Goal: Task Accomplishment & Management: Use online tool/utility

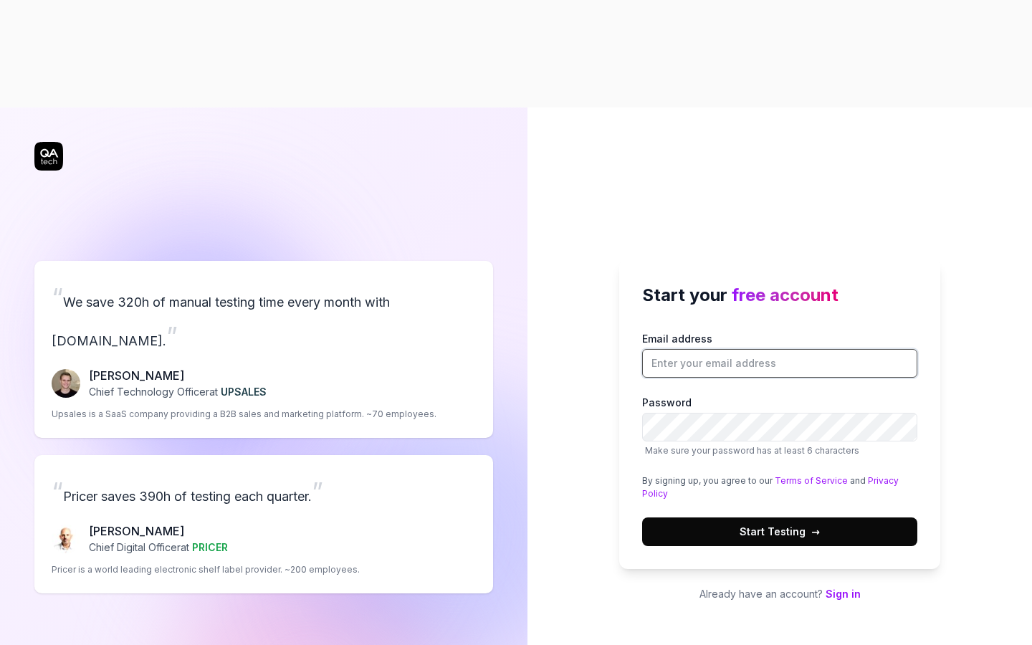
click at [765, 349] on input "Email address" at bounding box center [779, 363] width 275 height 29
type input "[EMAIL_ADDRESS][DOMAIN_NAME]"
click at [780, 524] on span "Start Testing →" at bounding box center [779, 531] width 80 height 15
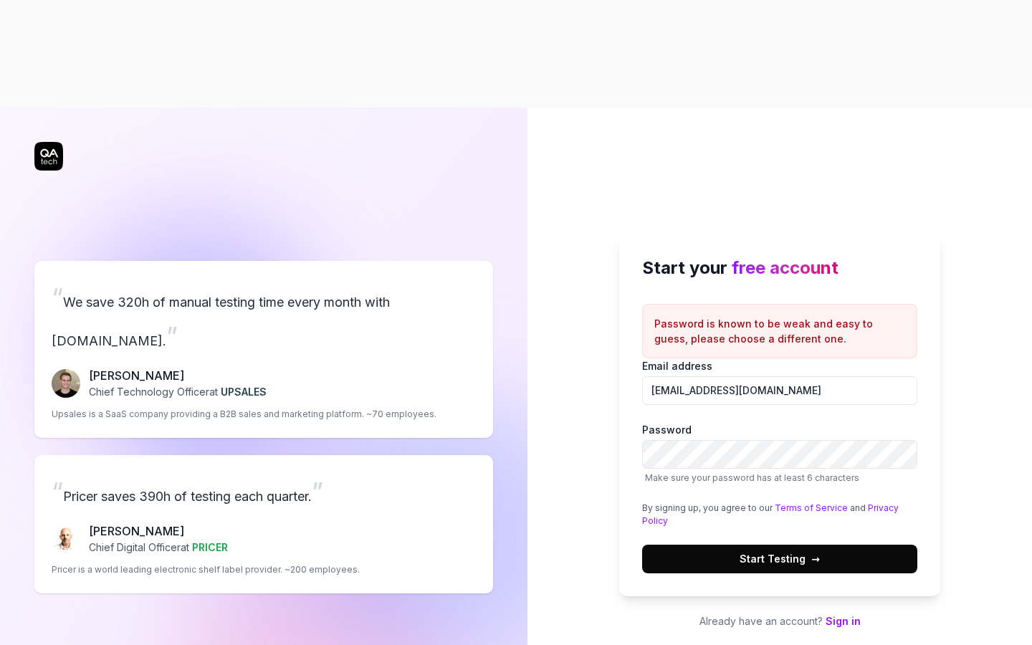
click at [771, 545] on button "Start Testing →" at bounding box center [779, 559] width 275 height 29
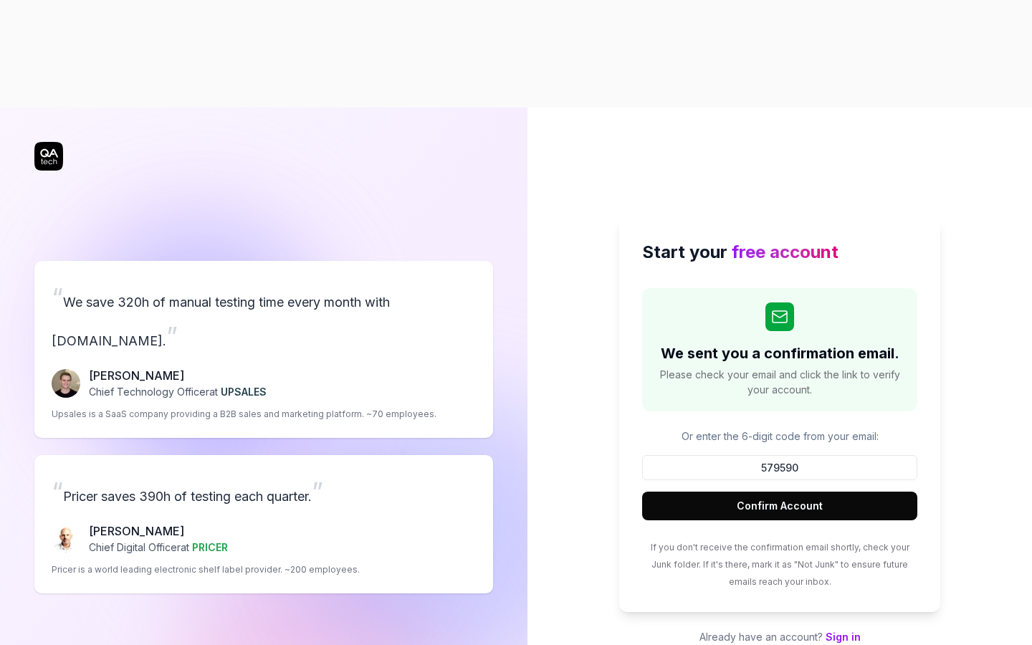
type input "579590"
click at [727, 492] on button "Confirm Account" at bounding box center [779, 506] width 275 height 29
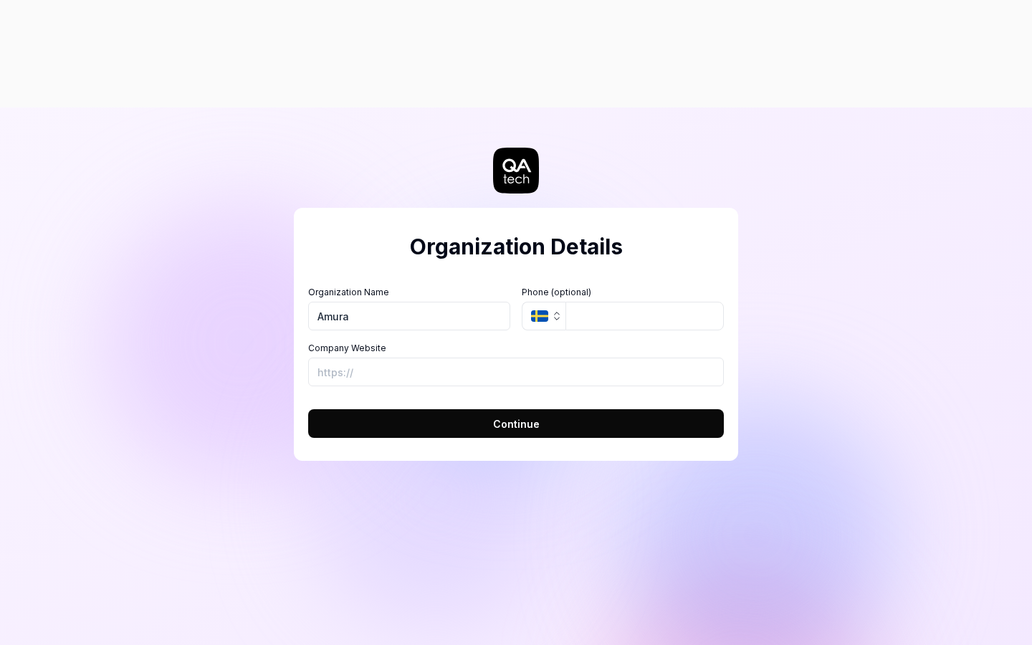
type input "Amura"
click at [555, 302] on button "SE" at bounding box center [544, 316] width 44 height 29
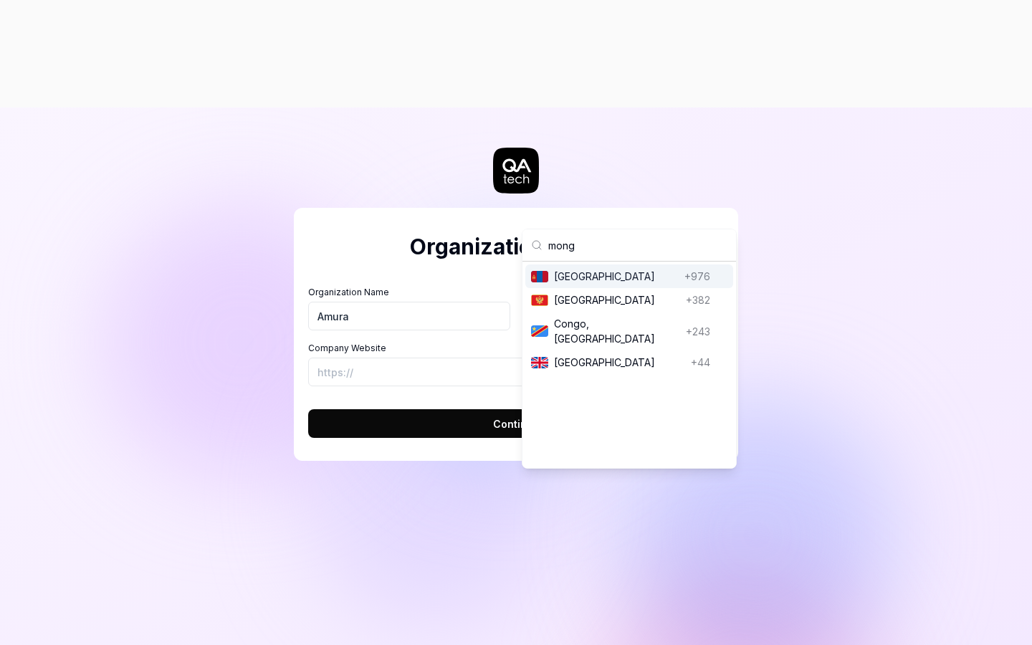
type input "mong"
click at [594, 274] on span "[GEOGRAPHIC_DATA]" at bounding box center [616, 276] width 125 height 15
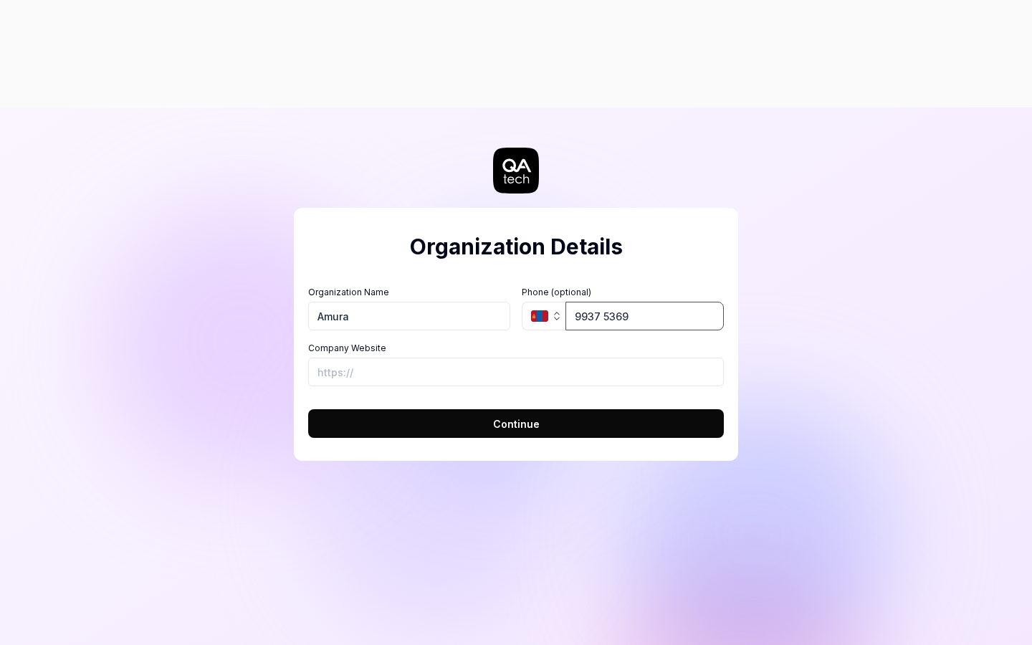
type input "9937 5369"
click at [553, 358] on input "Company Website" at bounding box center [516, 372] width 416 height 29
paste input "[URL][DOMAIN_NAME]"
type input "[URL][DOMAIN_NAME]"
click at [408, 409] on button "Continue" at bounding box center [516, 423] width 416 height 29
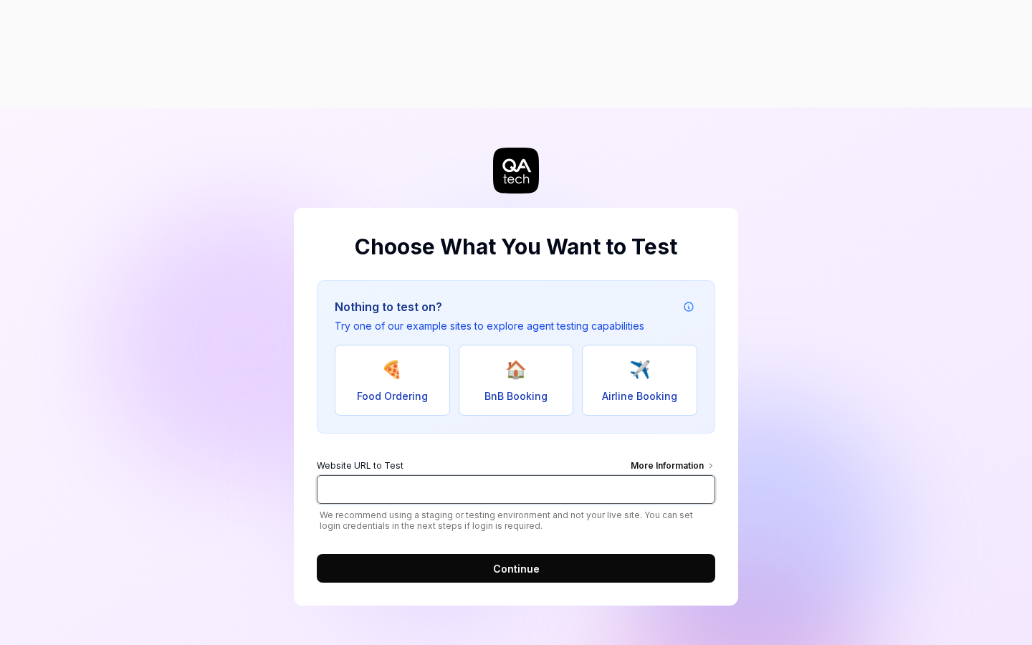
click at [434, 475] on input "Website URL to Test More Information" at bounding box center [516, 489] width 398 height 29
paste input "[URL][DOMAIN_NAME]"
type input "[URL][DOMAIN_NAME]"
click at [403, 554] on button "Continue" at bounding box center [516, 568] width 398 height 29
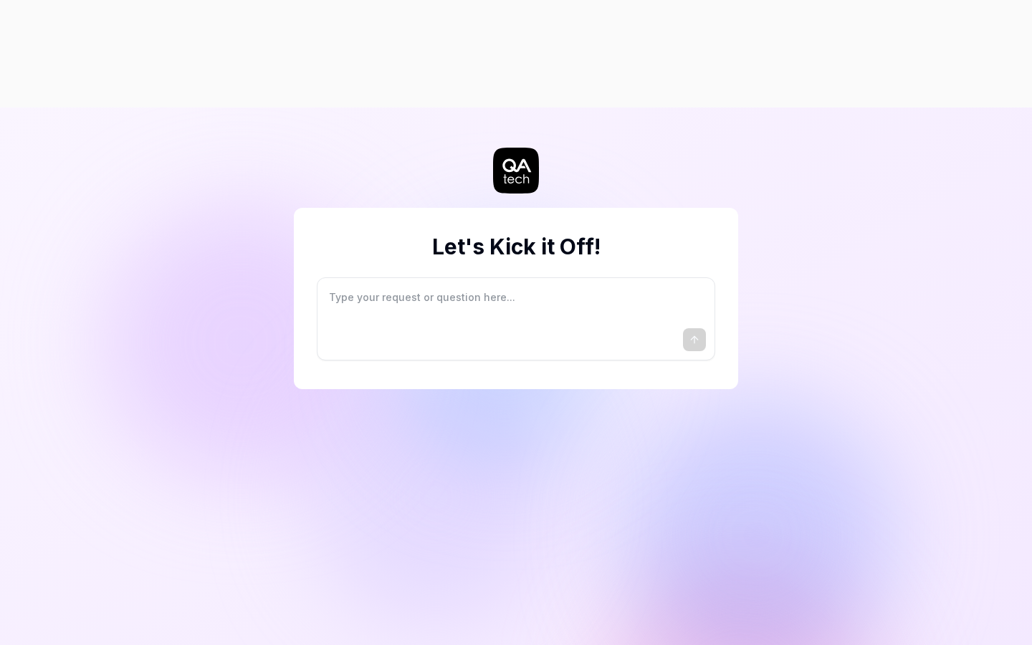
type textarea "*"
type textarea "I"
type textarea "*"
type textarea "I"
type textarea "*"
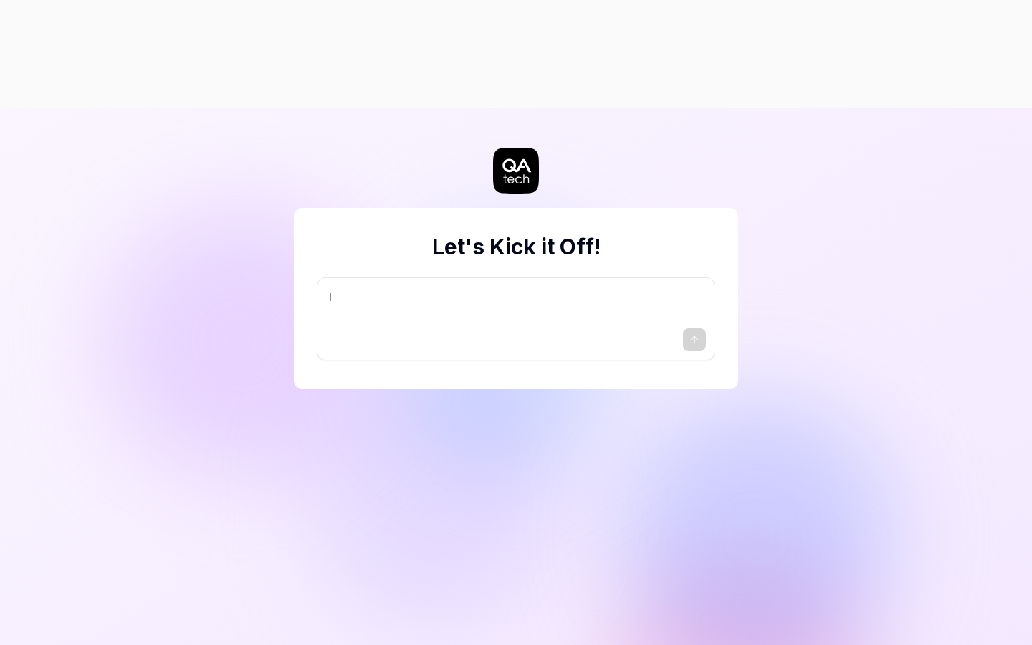
type textarea "I w"
type textarea "*"
type textarea "I wa"
type textarea "*"
type textarea "I wan"
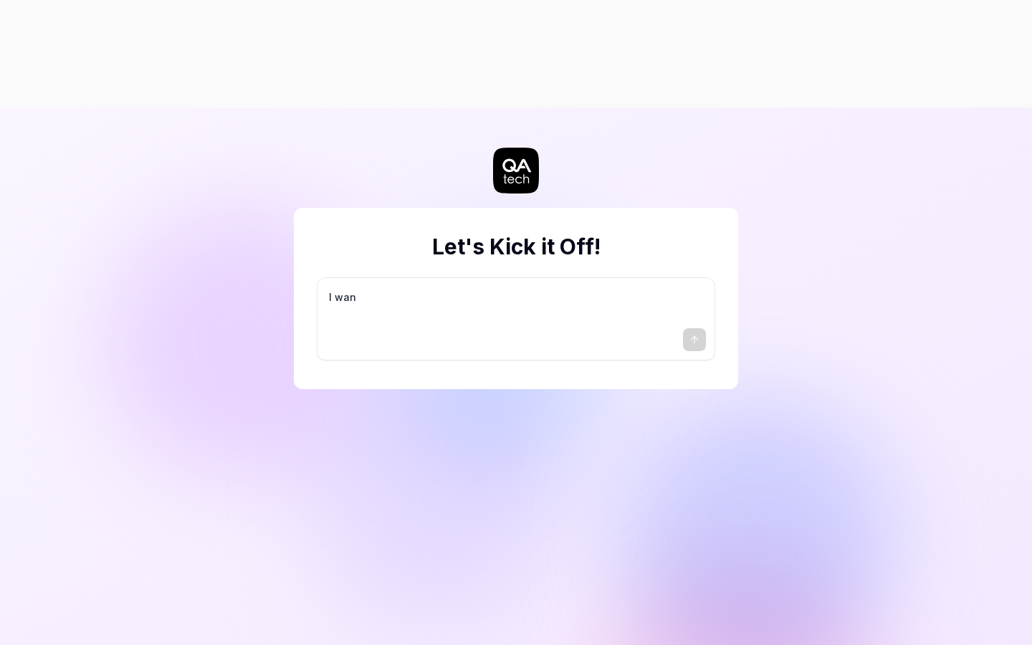
type textarea "*"
type textarea "I want"
type textarea "*"
type textarea "I want"
type textarea "*"
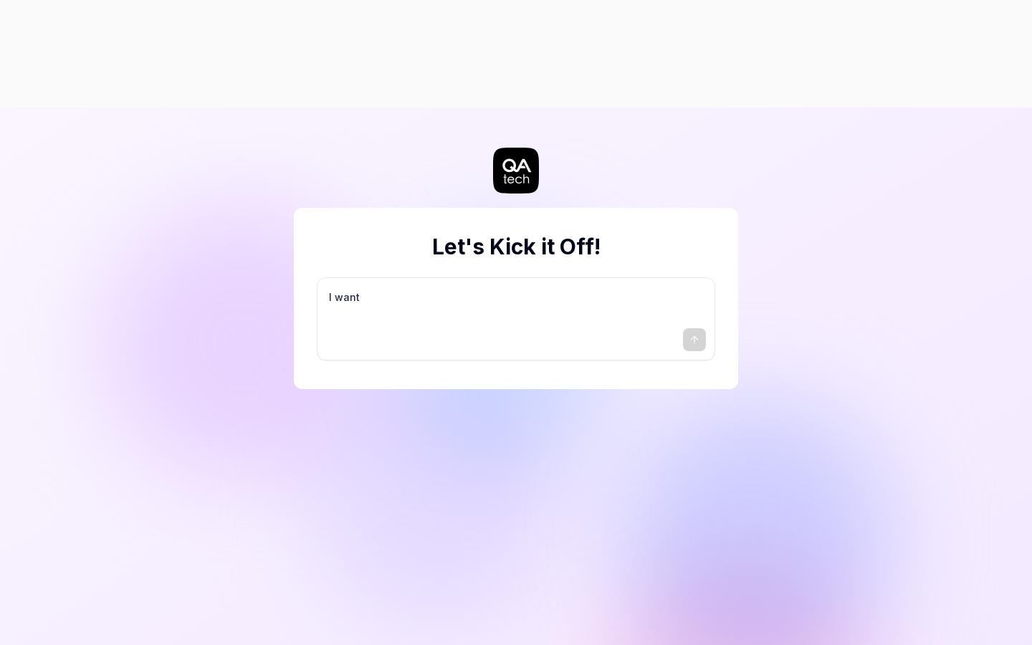
type textarea "I want a"
type textarea "*"
type textarea "I want a"
type textarea "*"
type textarea "I want a g"
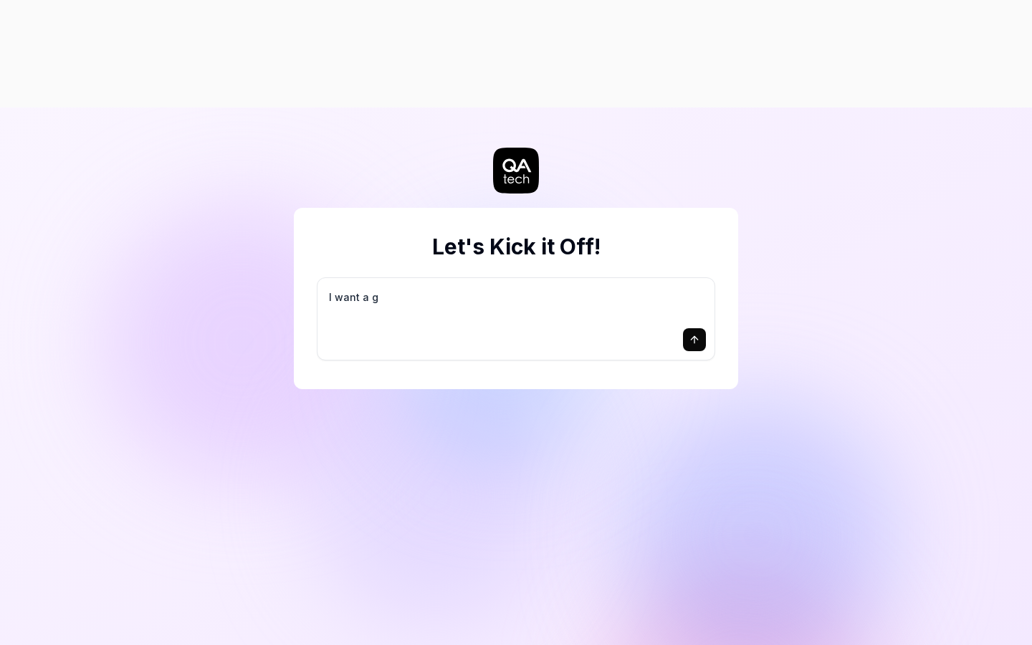
type textarea "*"
type textarea "I want a go"
type textarea "*"
type textarea "I want a goo"
type textarea "*"
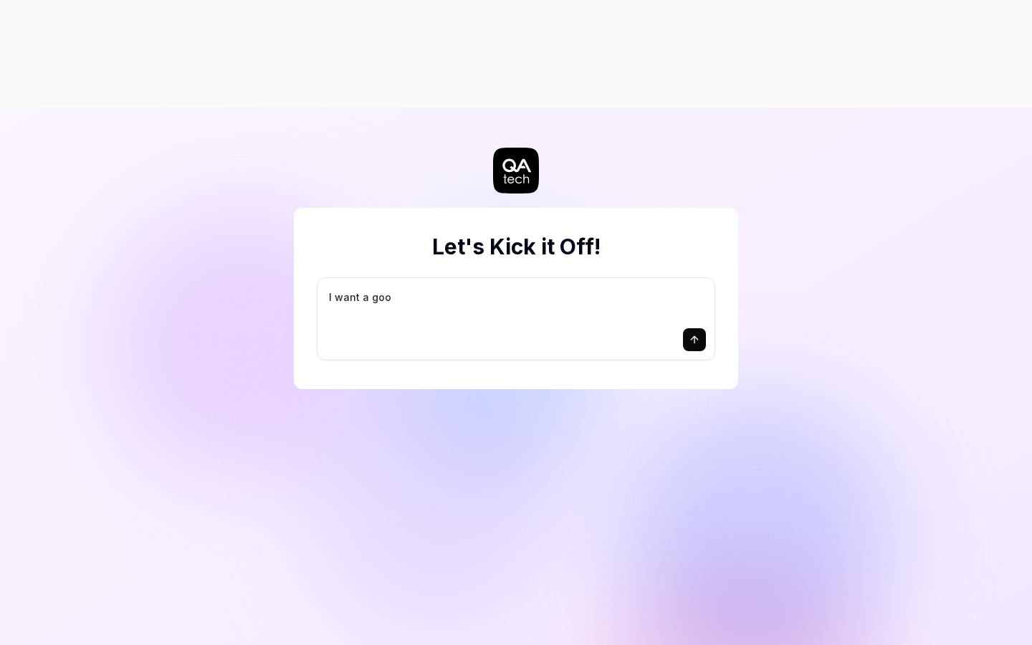
type textarea "I want a good"
type textarea "*"
type textarea "I want a good"
type textarea "*"
type textarea "I want a good t"
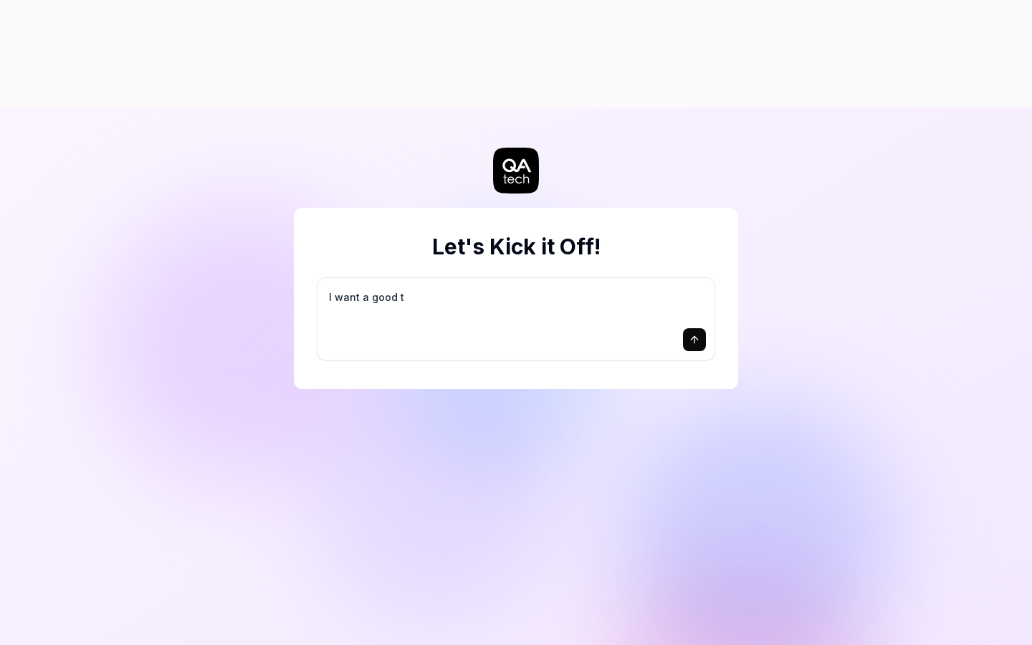
type textarea "*"
type textarea "I want a good te"
type textarea "*"
type textarea "I want a good tes"
type textarea "*"
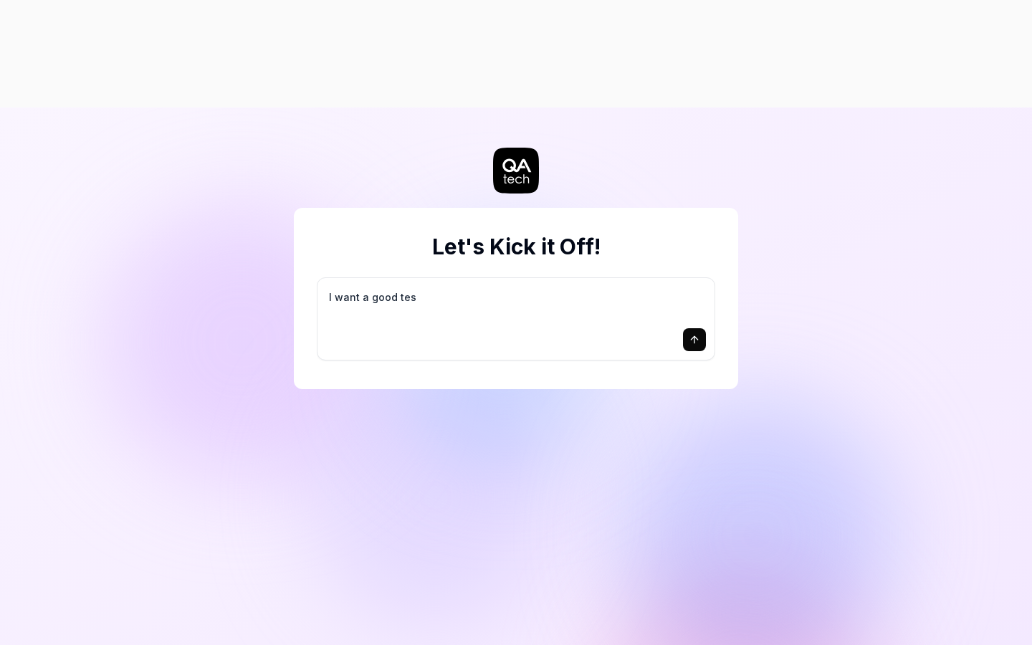
type textarea "I want a good test"
type textarea "*"
type textarea "I want a good test"
type textarea "*"
type textarea "I want a good test s"
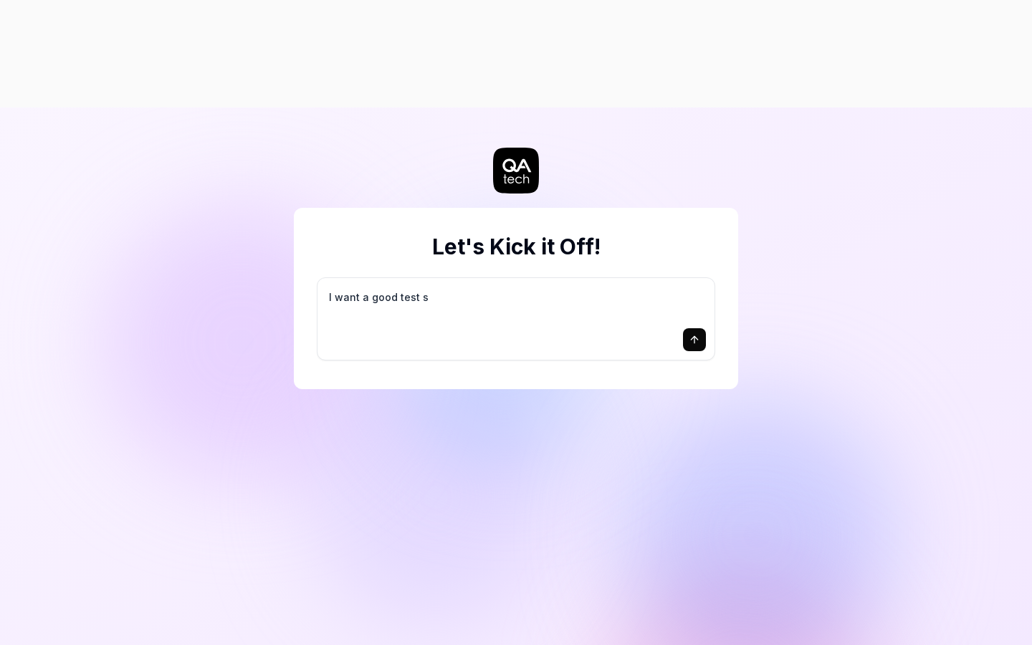
type textarea "*"
type textarea "I want a good test se"
type textarea "*"
type textarea "I want a good test set"
type textarea "*"
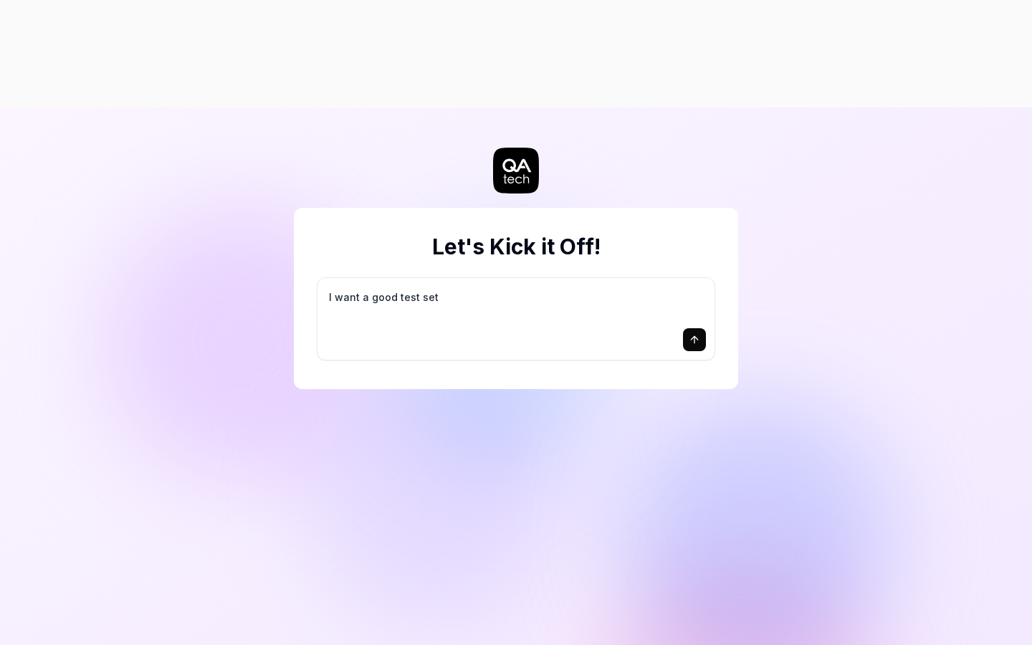
type textarea "I want a good test setu"
type textarea "*"
type textarea "I want a good test setup"
type textarea "*"
type textarea "I want a good test setup"
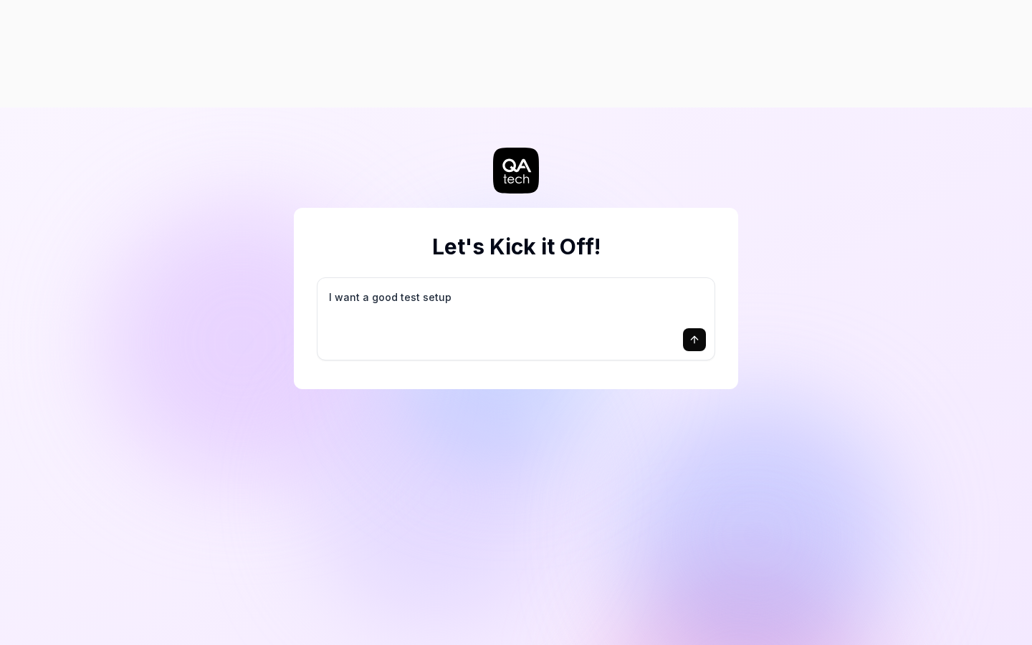
type textarea "*"
type textarea "I want a good test setup f"
type textarea "*"
type textarea "I want a good test setup fo"
type textarea "*"
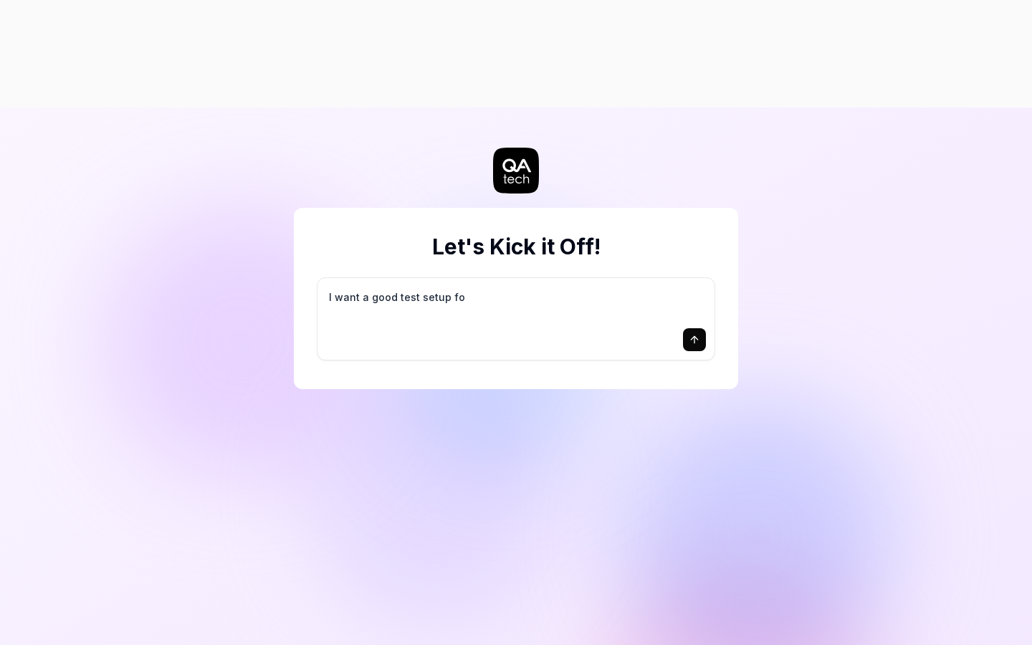
type textarea "I want a good test setup for"
type textarea "*"
type textarea "I want a good test setup for"
type textarea "*"
type textarea "I want a good test setup for m"
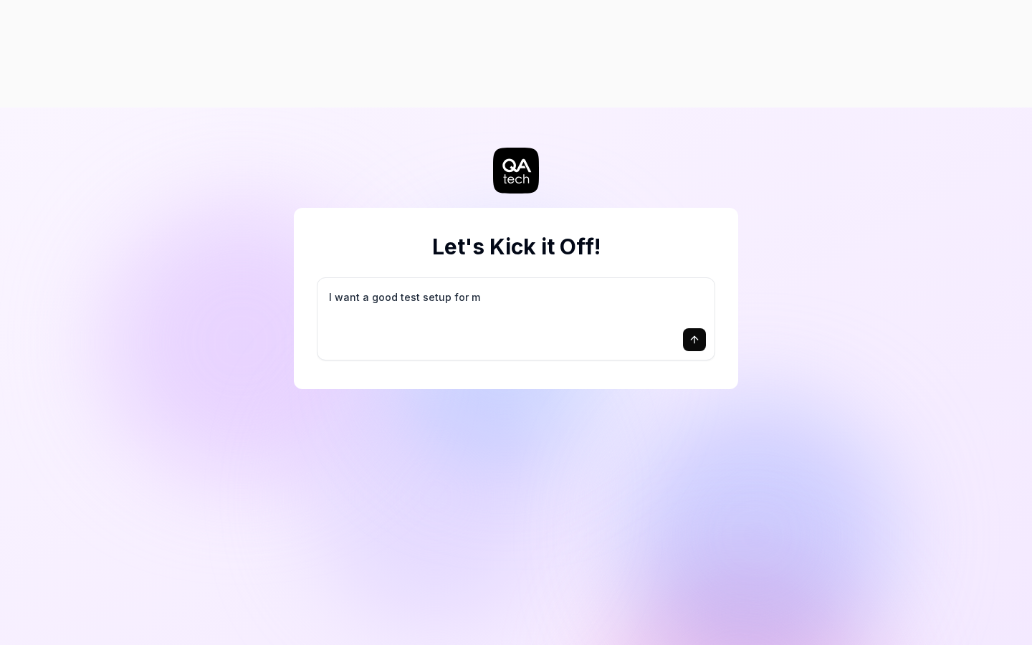
type textarea "*"
type textarea "I want a good test setup for my"
type textarea "*"
type textarea "I want a good test setup for my"
type textarea "*"
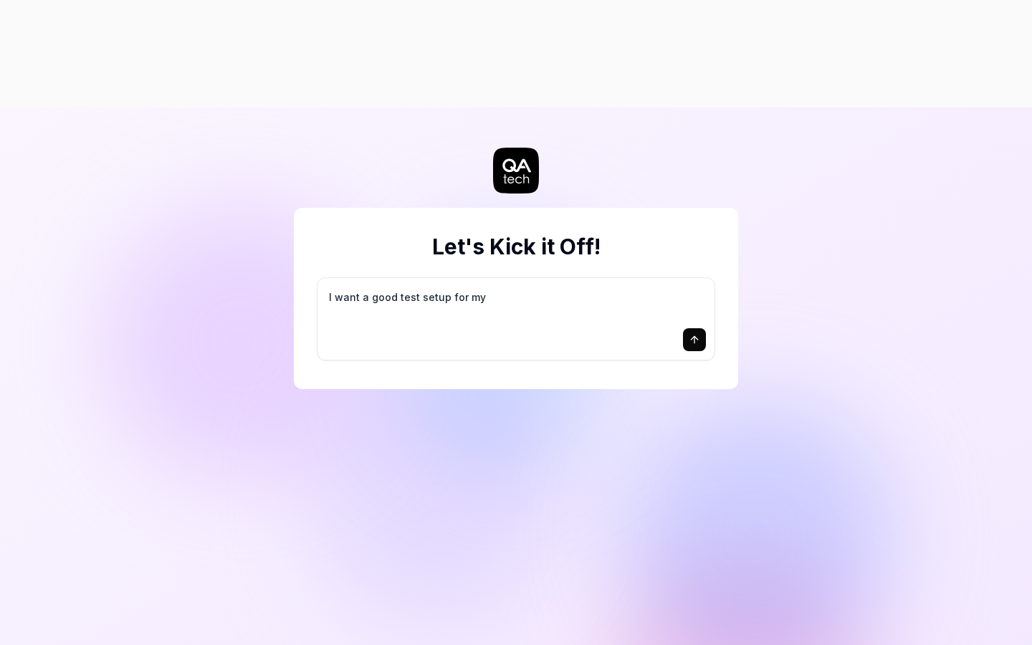
type textarea "I want a good test setup for my s"
type textarea "*"
type textarea "I want a good test setup for my si"
type textarea "*"
type textarea "I want a good test setup for my sit"
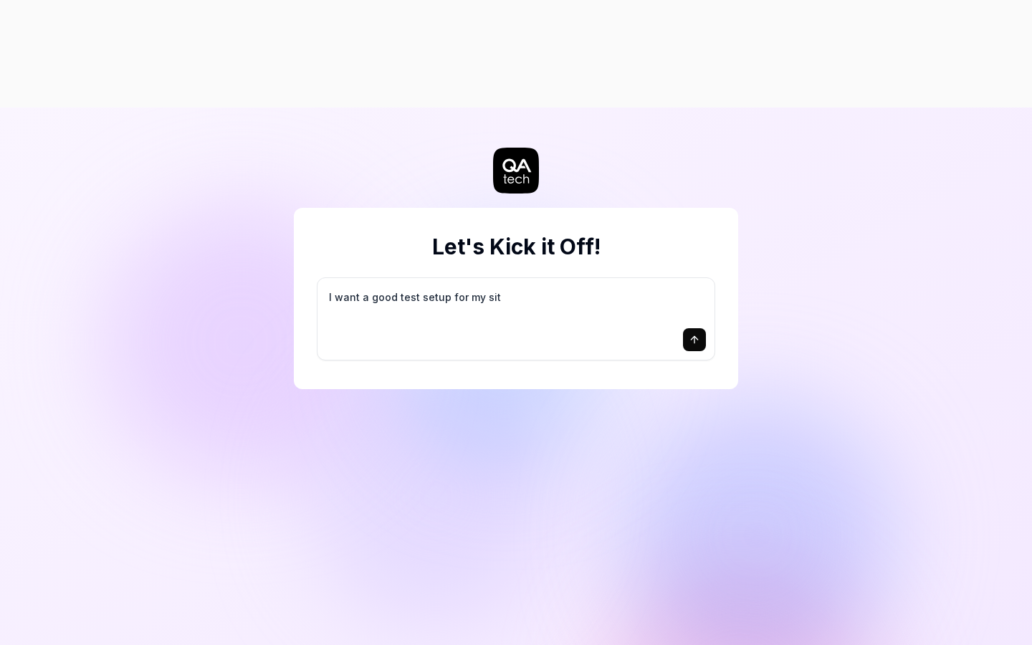
type textarea "*"
type textarea "I want a good test setup for my site"
type textarea "*"
type textarea "I want a good test setup for my site"
type textarea "*"
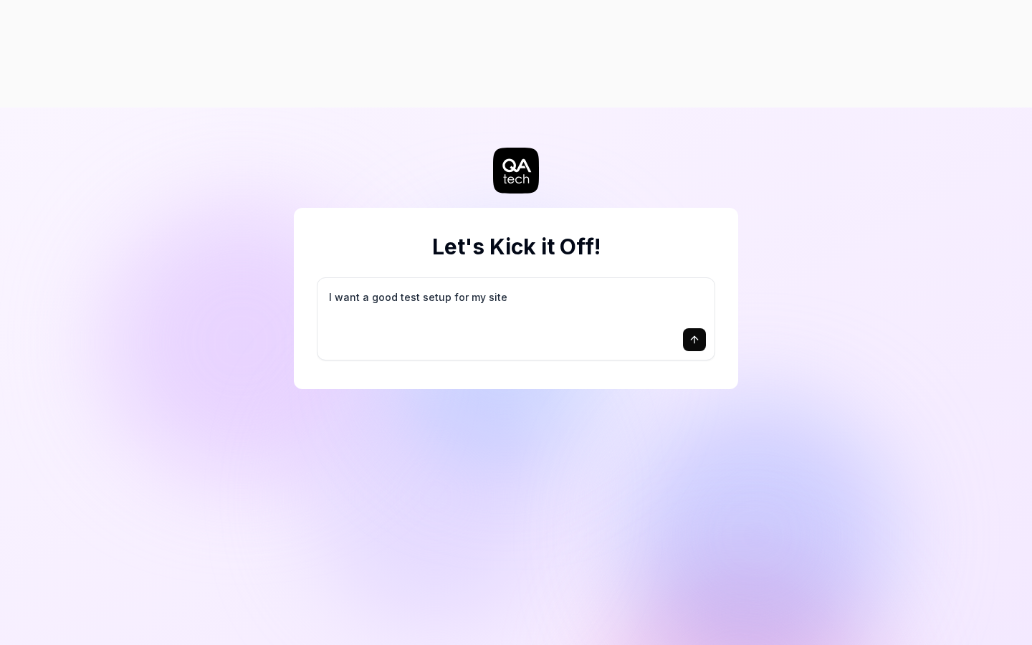
type textarea "I want a good test setup for my site -"
type textarea "*"
type textarea "I want a good test setup for my site -"
type textarea "*"
type textarea "I want a good test setup for my site - h"
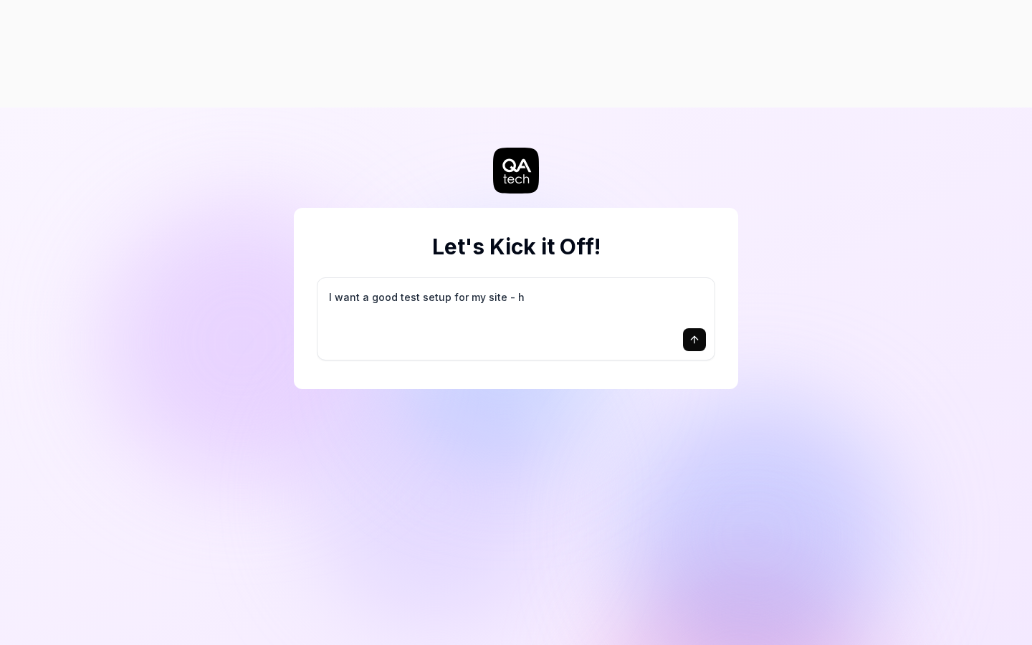
type textarea "*"
type textarea "I want a good test setup for my site - he"
type textarea "*"
type textarea "I want a good test setup for my site - hel"
type textarea "*"
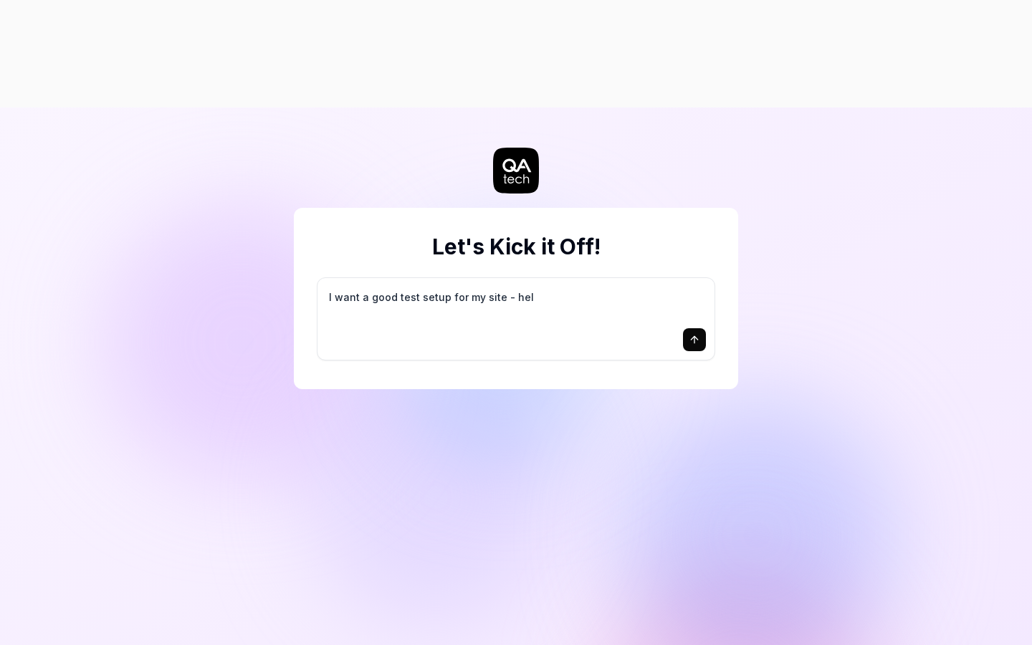
type textarea "I want a good test setup for my site - help"
type textarea "*"
type textarea "I want a good test setup for my site - help"
type textarea "*"
type textarea "I want a good test setup for my site - help m"
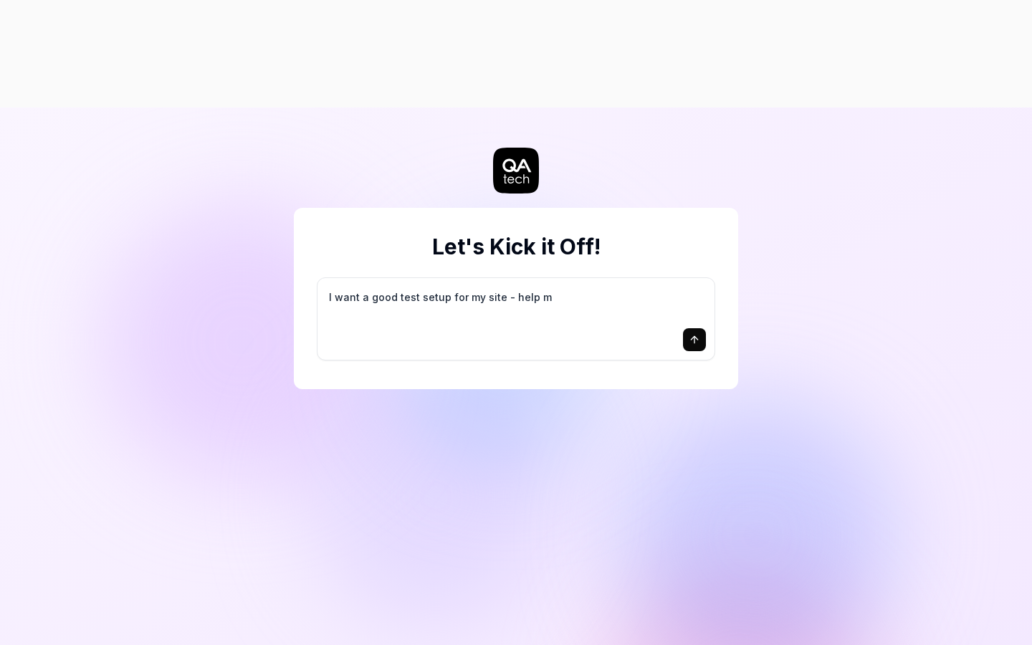
type textarea "*"
type textarea "I want a good test setup for my site - help me"
type textarea "*"
type textarea "I want a good test setup for my site - help me"
type textarea "*"
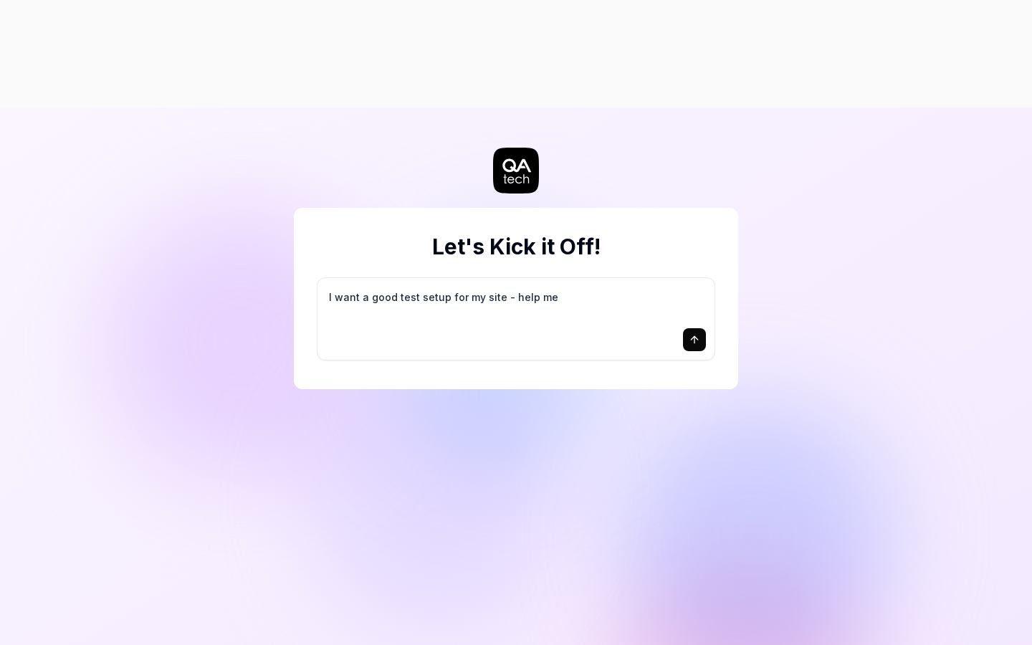
type textarea "I want a good test setup for my site - help me c"
type textarea "*"
type textarea "I want a good test setup for my site - help me cr"
type textarea "*"
type textarea "I want a good test setup for my site - help me cre"
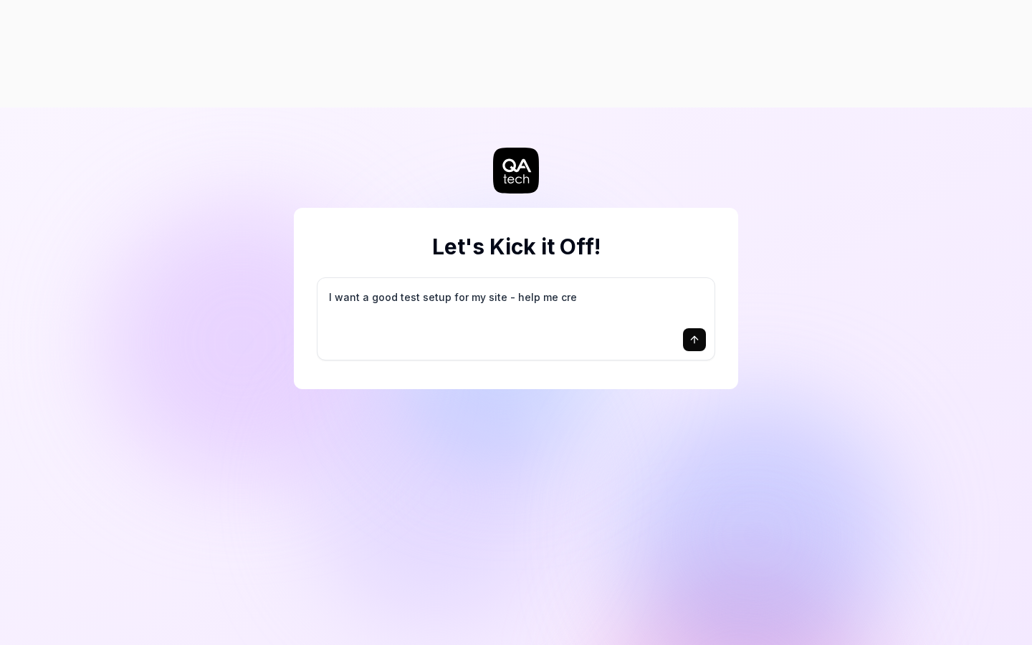
type textarea "*"
type textarea "I want a good test setup for my site - help me crea"
type textarea "*"
type textarea "I want a good test setup for my site - help me creat"
type textarea "*"
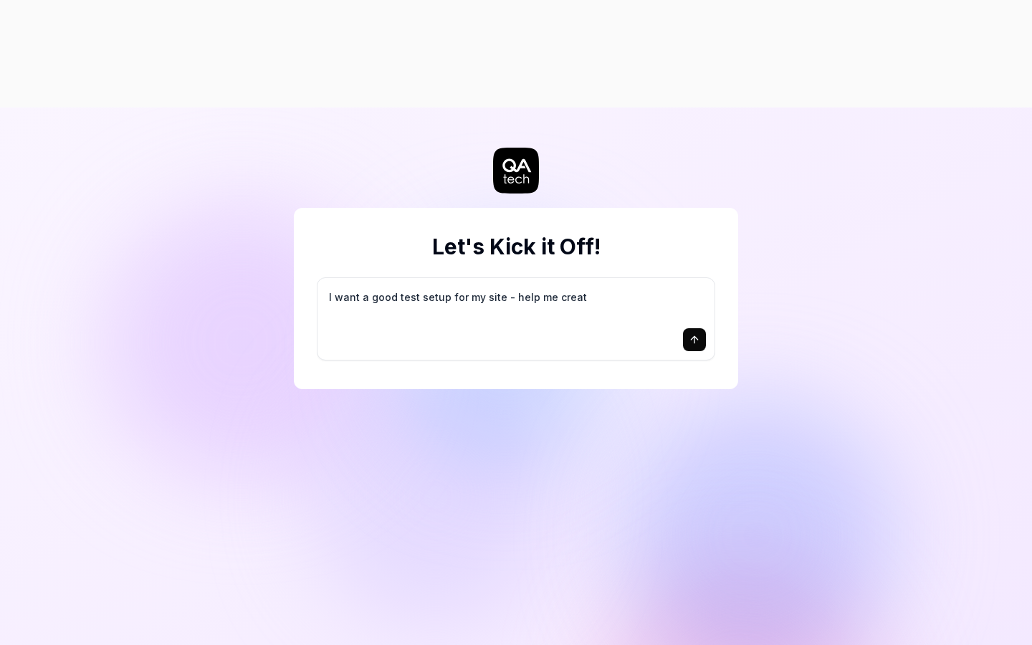
type textarea "I want a good test setup for my site - help me create"
type textarea "*"
type textarea "I want a good test setup for my site - help me create"
type textarea "*"
type textarea "I want a good test setup for my site - help me create t"
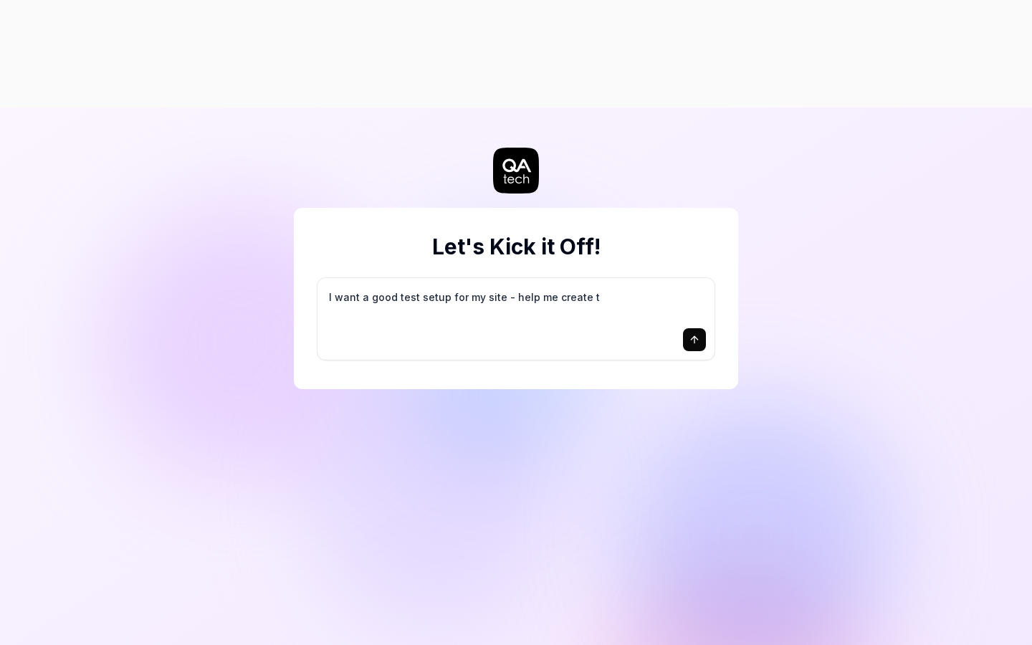
type textarea "*"
type textarea "I want a good test setup for my site - help me create th"
type textarea "*"
type textarea "I want a good test setup for my site - help me create the"
type textarea "*"
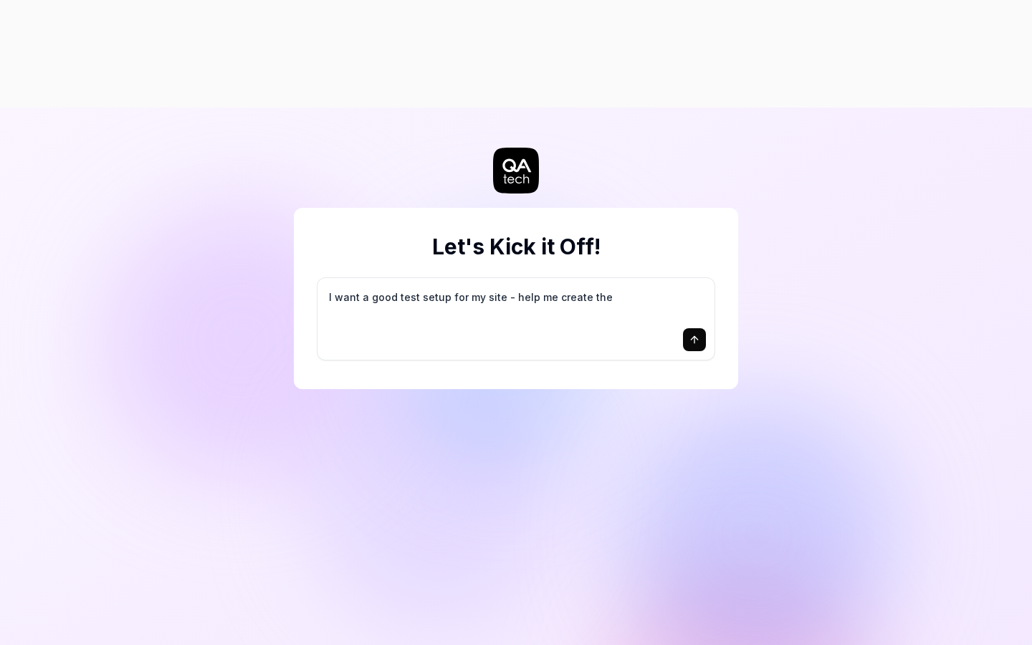
type textarea "I want a good test setup for my site - help me create the"
type textarea "*"
type textarea "I want a good test setup for my site - help me create the f"
type textarea "*"
type textarea "I want a good test setup for my site - help me create the fi"
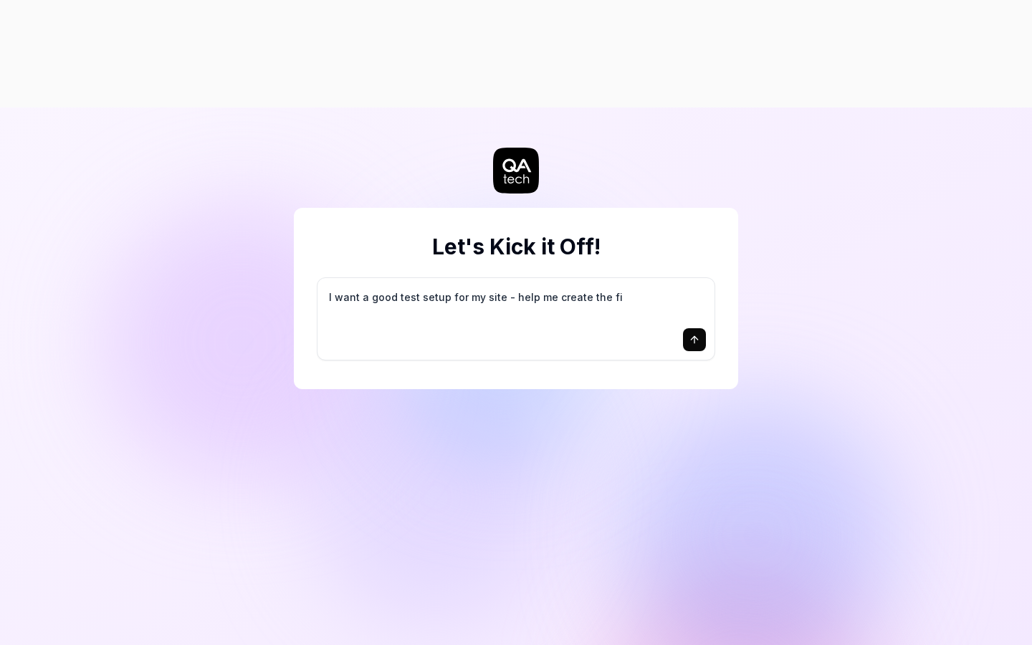
type textarea "*"
type textarea "I want a good test setup for my site - help me create the fir"
type textarea "*"
type textarea "I want a good test setup for my site - help me create the firs"
type textarea "*"
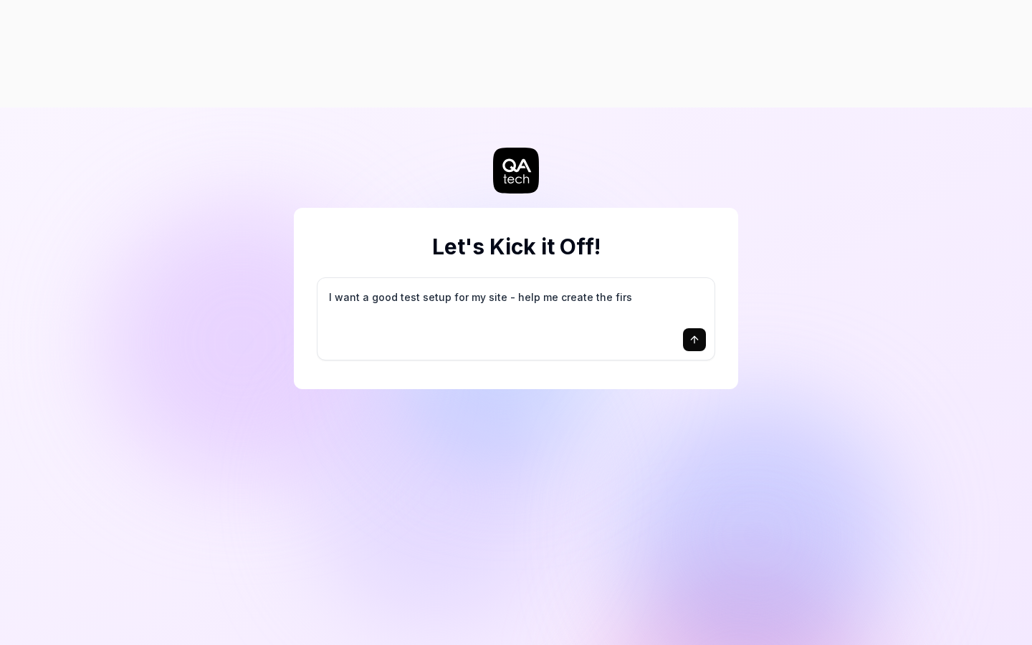
type textarea "I want a good test setup for my site - help me create the first"
type textarea "*"
type textarea "I want a good test setup for my site - help me create the first"
type textarea "*"
type textarea "I want a good test setup for my site - help me create the first 3"
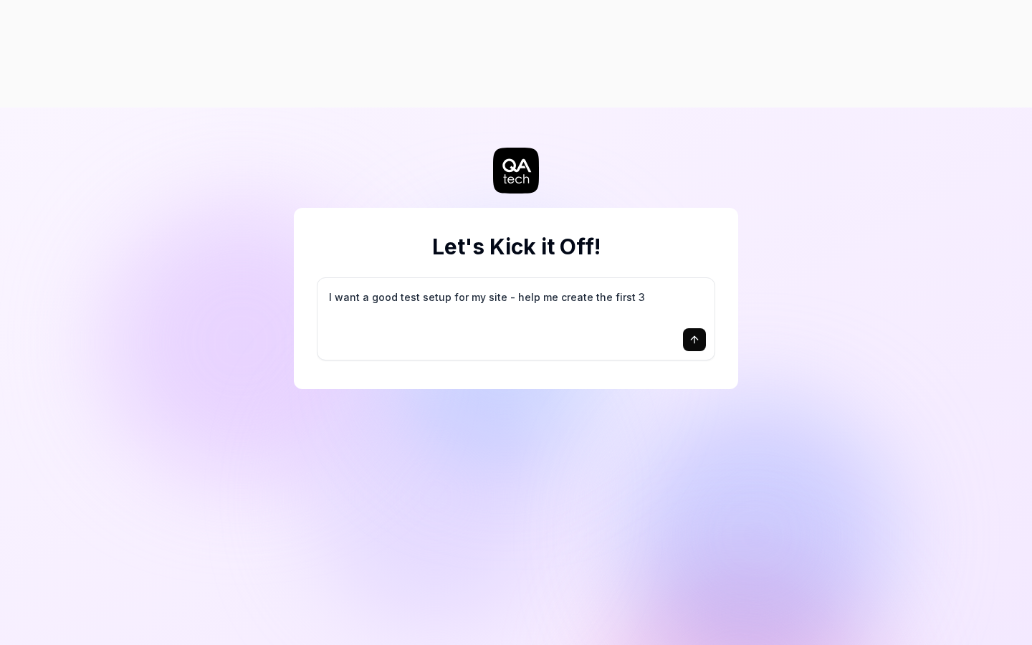
type textarea "*"
type textarea "I want a good test setup for my site - help me create the first 3-"
type textarea "*"
type textarea "I want a good test setup for my site - help me create the first 3-5"
type textarea "*"
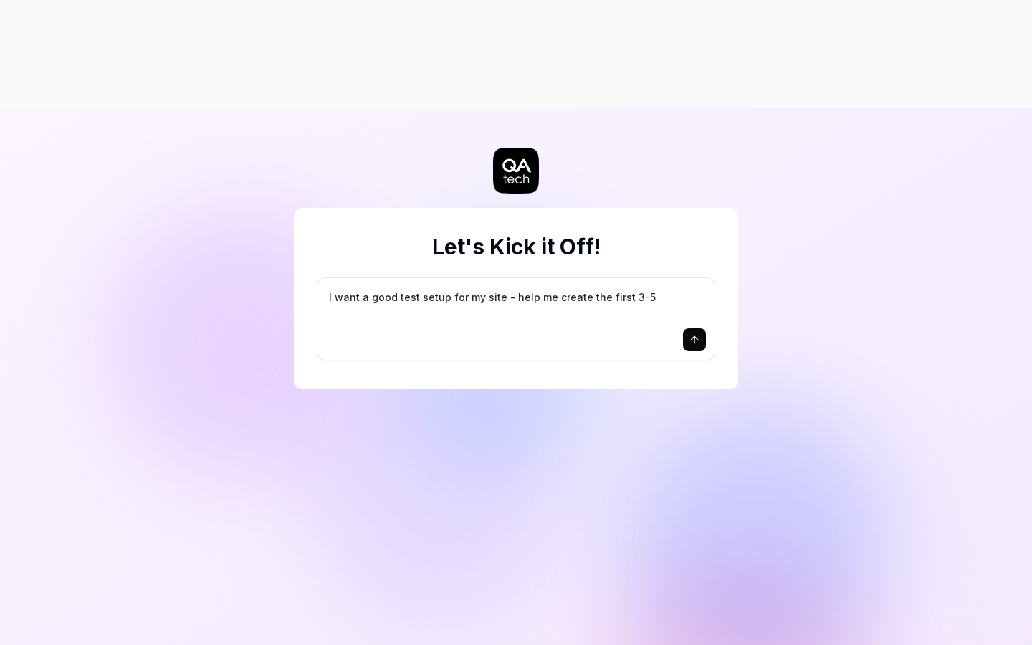
type textarea "I want a good test setup for my site - help me create the first 3-5"
type textarea "*"
type textarea "I want a good test setup for my site - help me create the first 3-5 t"
type textarea "*"
type textarea "I want a good test setup for my site - help me create the first 3-5 te"
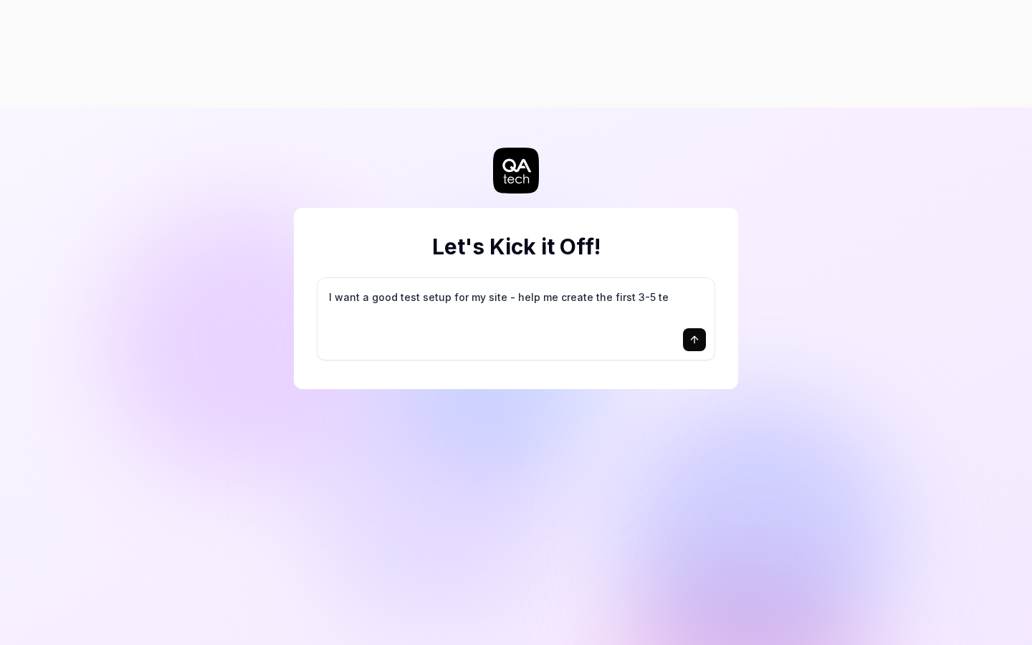
type textarea "*"
type textarea "I want a good test setup for my site - help me create the first 3-5 tes"
type textarea "*"
type textarea "I want a good test setup for my site - help me create the first 3-5 test"
type textarea "*"
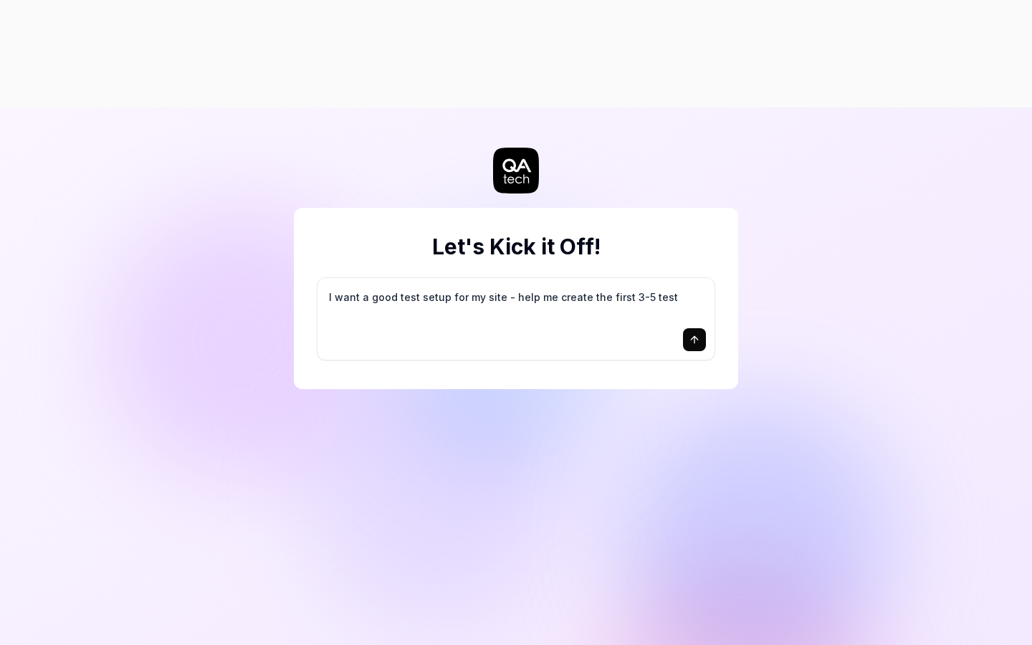
type textarea "I want a good test setup for my site - help me create the first 3-5 test"
type textarea "*"
type textarea "I want a good test setup for my site - help me create the first 3-5 test c"
type textarea "*"
type textarea "I want a good test setup for my site - help me create the first 3-5 test ca"
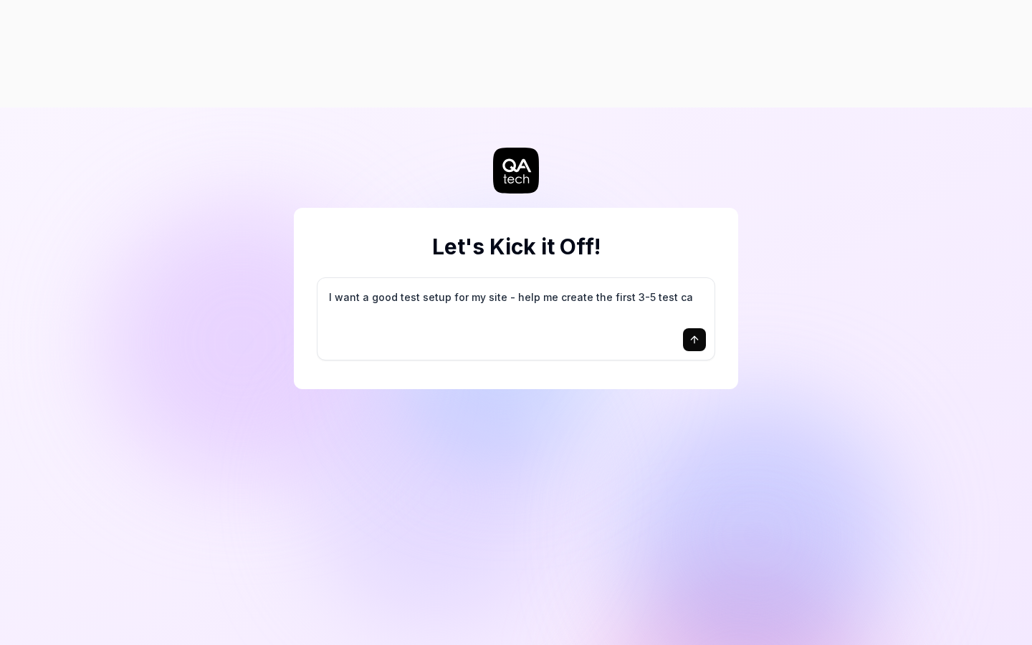
type textarea "*"
type textarea "I want a good test setup for my site - help me create the first 3-5 test cas"
type textarea "*"
type textarea "I want a good test setup for my site - help me create the first 3-5 test case"
type textarea "*"
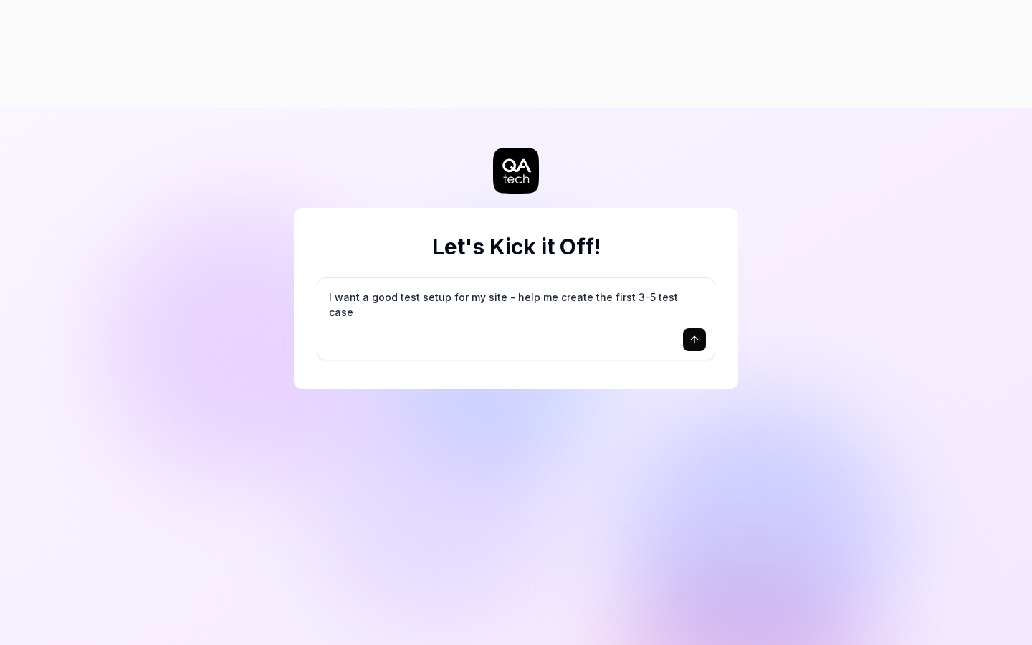
type textarea "I want a good test setup for my site - help me create the first 3-5 test cases"
click at [689, 334] on icon "submit" at bounding box center [694, 339] width 11 height 11
type textarea "*"
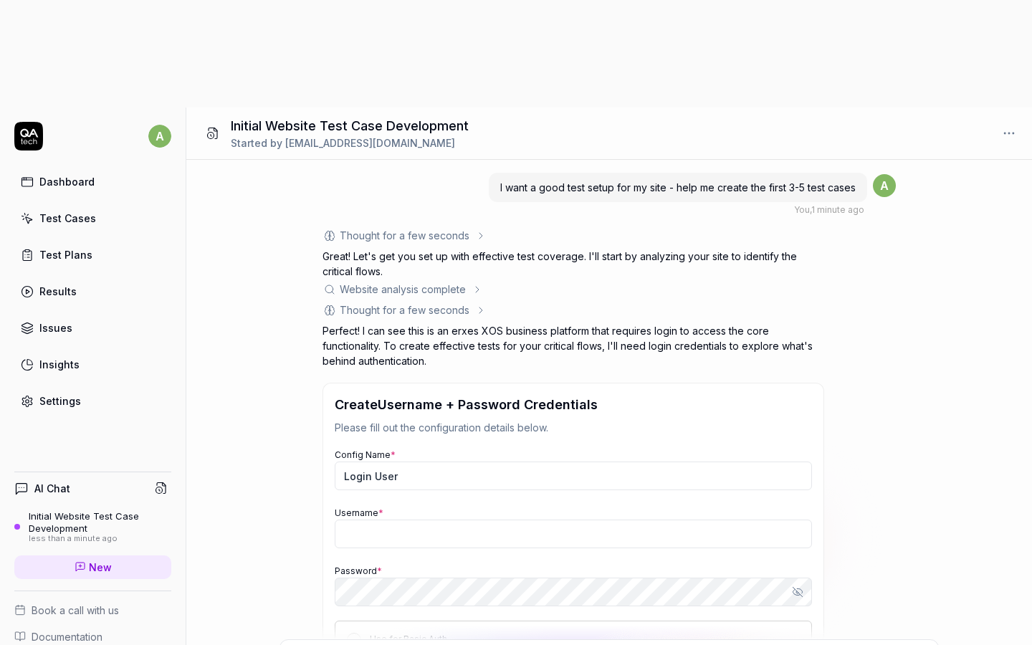
type textarea "*"
type input "[EMAIL_ADDRESS][DOMAIN_NAME]"
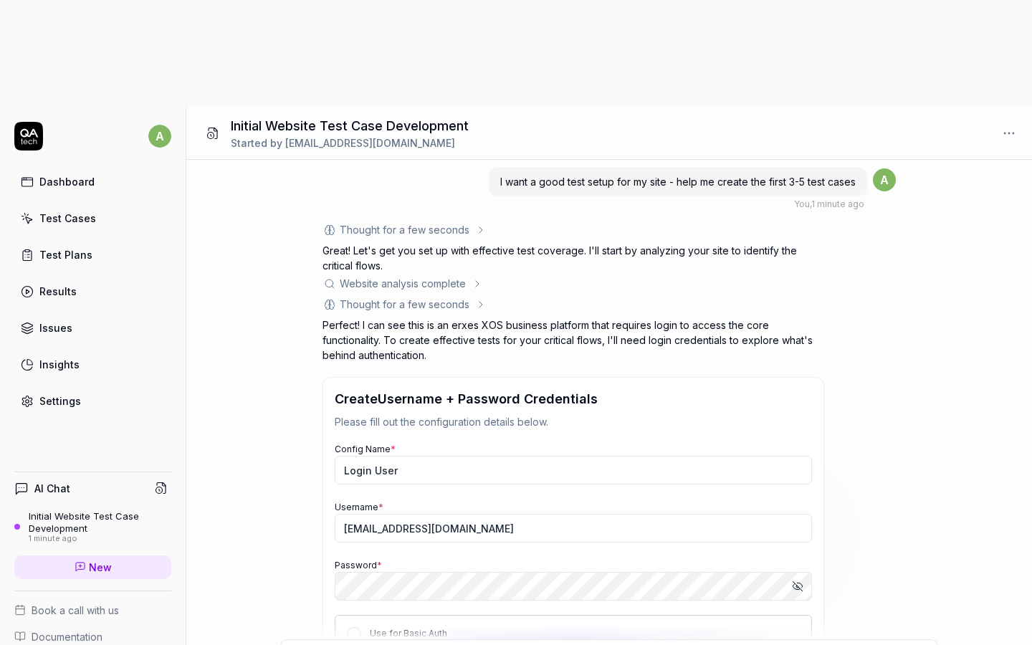
scroll to position [13, 0]
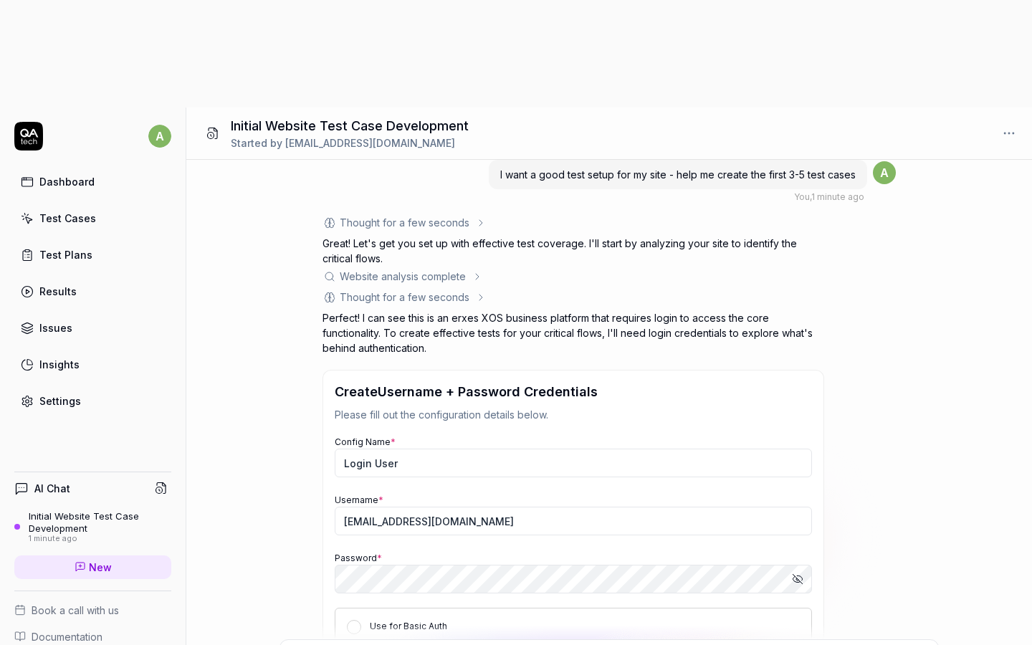
click at [800, 573] on icon "button" at bounding box center [797, 578] width 11 height 11
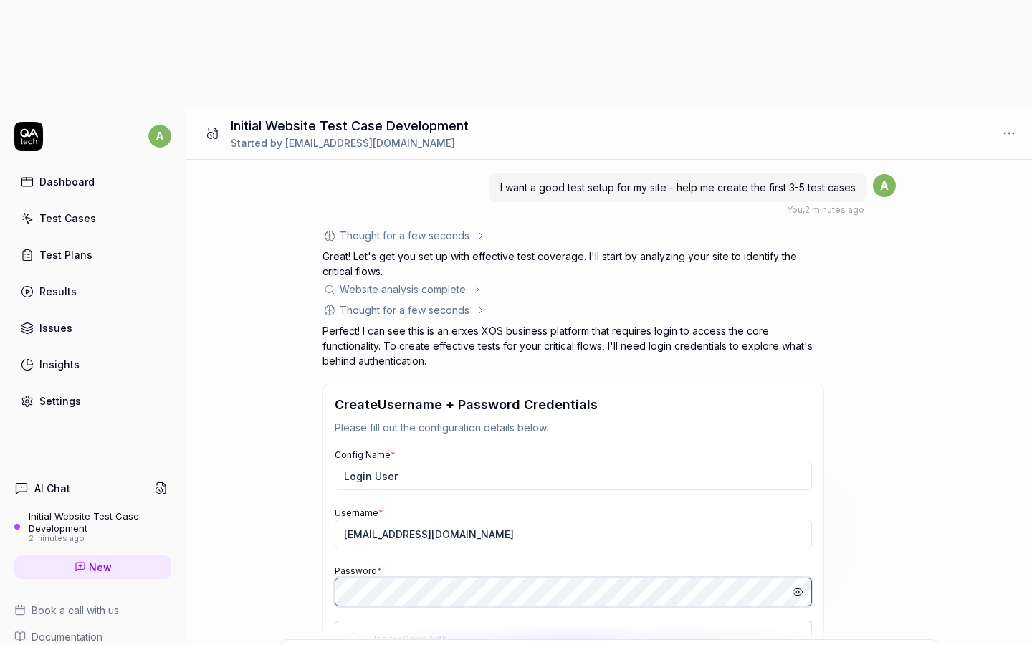
scroll to position [110, 0]
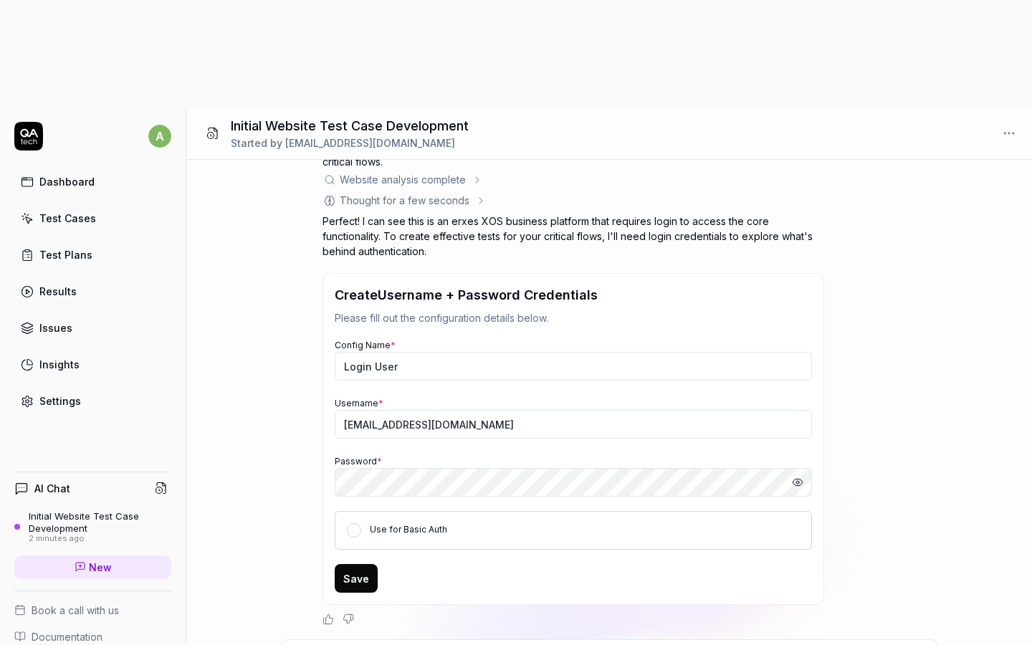
click at [410, 564] on div "Save" at bounding box center [573, 578] width 477 height 29
click at [354, 523] on button "Use for Basic Auth" at bounding box center [354, 530] width 14 height 14
click at [359, 564] on button "Save" at bounding box center [356, 578] width 43 height 29
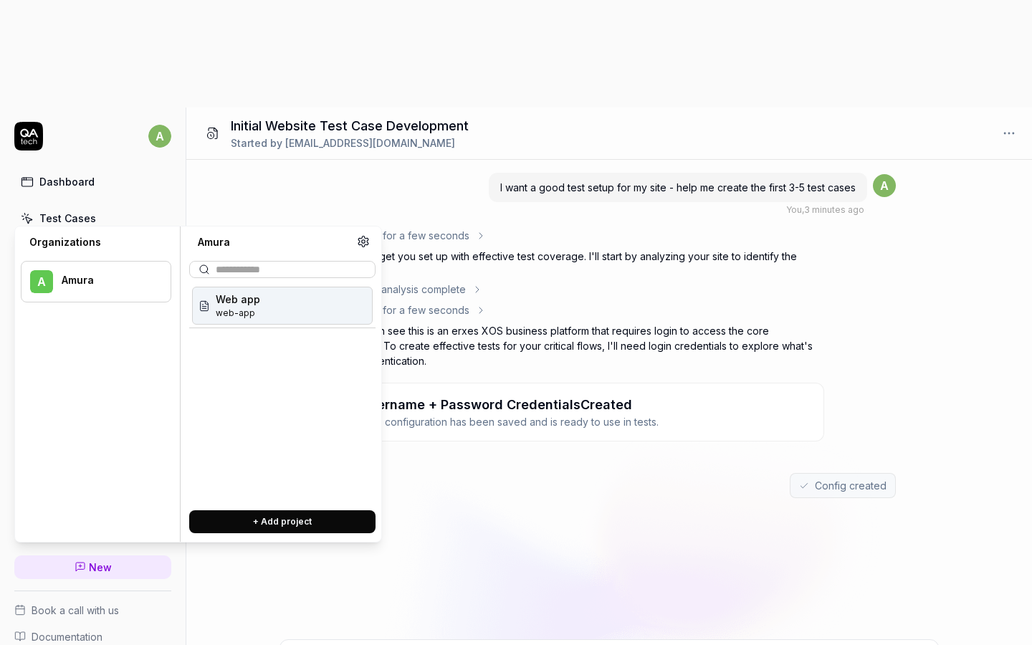
click at [444, 426] on div "I want a good test setup for my site - help me create the first 3-5 test cases …" at bounding box center [609, 399] width 846 height 479
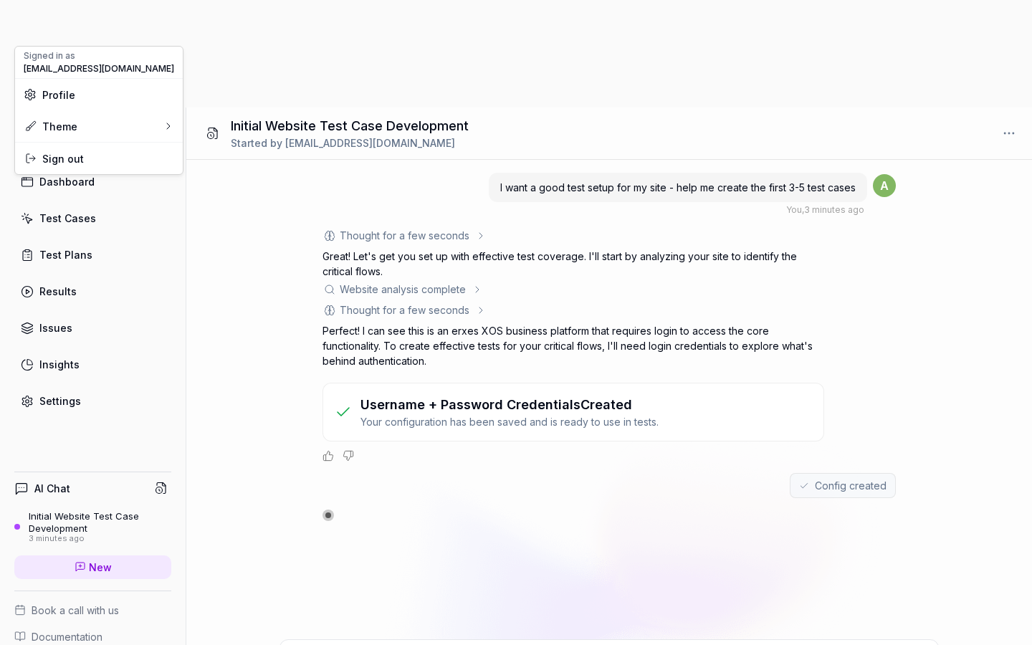
click at [155, 34] on html "a Dashboard Test Cases Test Plans Results Issues Insights Settings AI Chat Init…" at bounding box center [516, 376] width 1032 height 752
click at [87, 101] on span "Profile" at bounding box center [99, 94] width 150 height 15
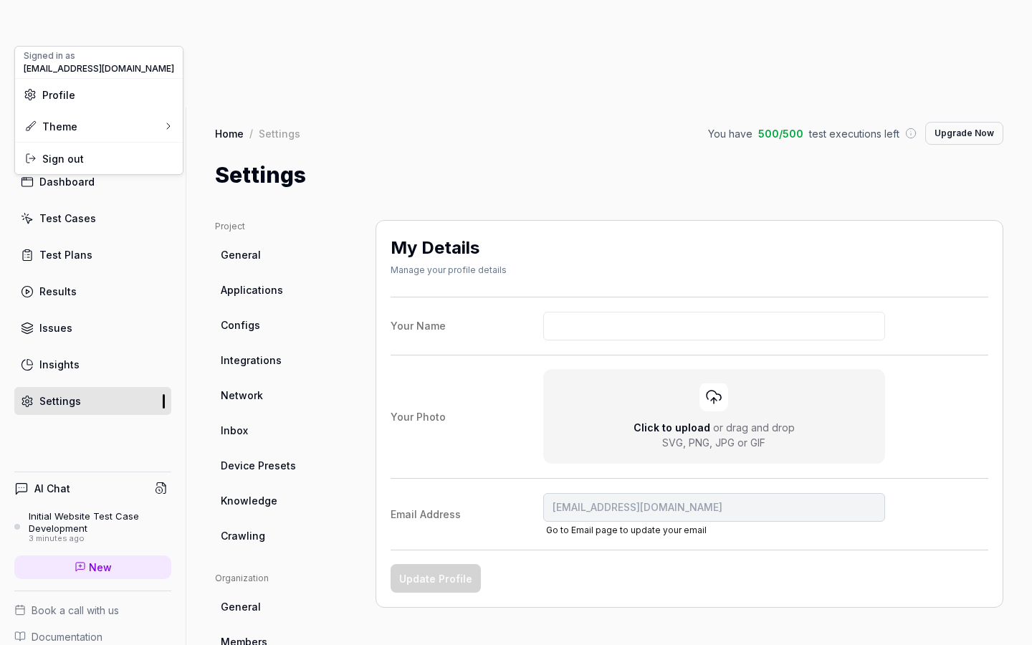
click at [37, 34] on html "a Dashboard Test Cases Test Plans Results Issues Insights Settings AI Chat Init…" at bounding box center [516, 376] width 1032 height 752
click at [57, 174] on div "Dashboard" at bounding box center [66, 181] width 55 height 15
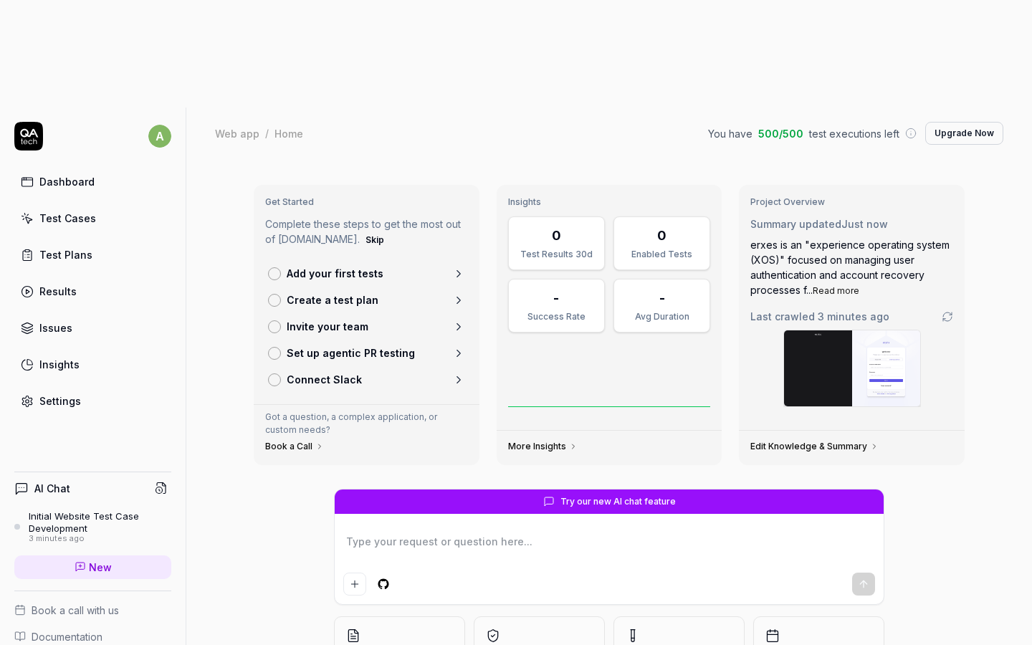
click at [231, 159] on div "Get Started Complete these steps to get the most out of [DOMAIN_NAME]. Skip Add…" at bounding box center [609, 455] width 846 height 593
click at [79, 211] on div "Test Cases" at bounding box center [67, 218] width 57 height 15
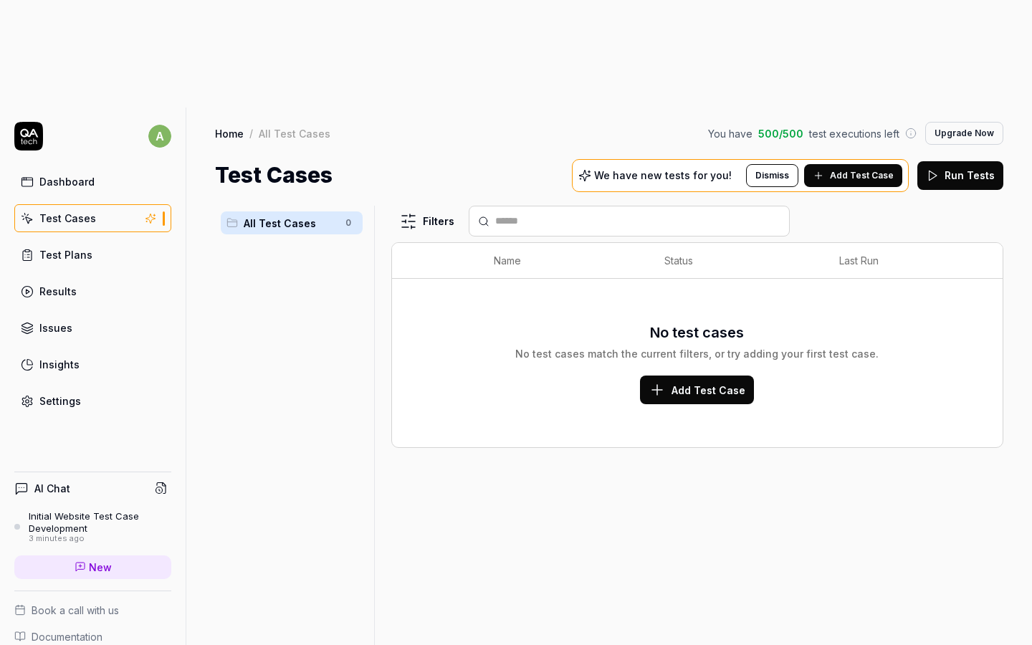
click at [71, 247] on div "Test Plans" at bounding box center [65, 254] width 53 height 15
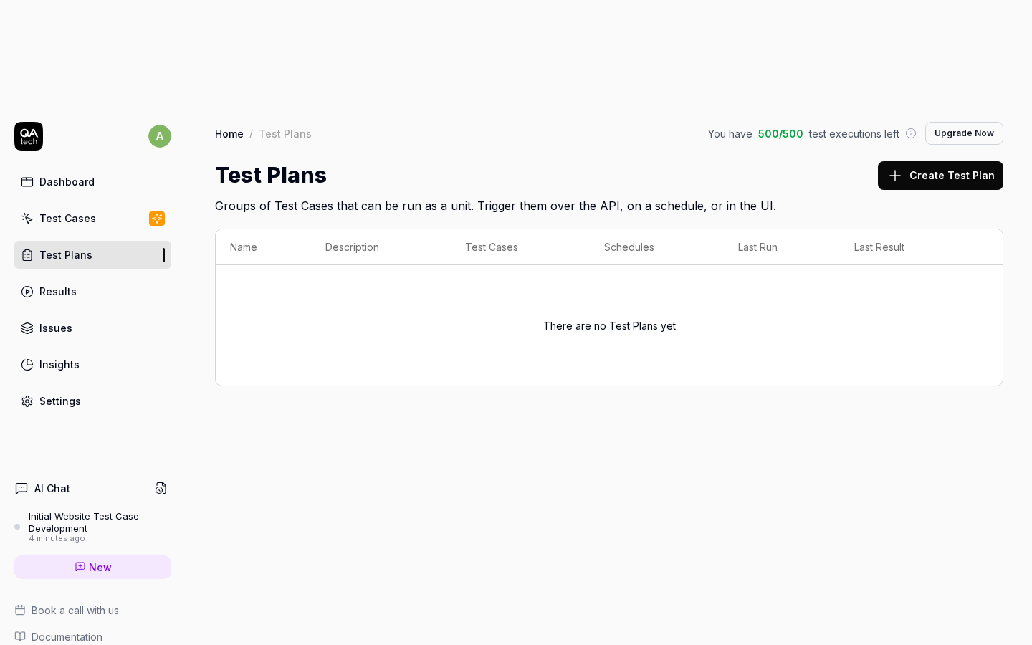
click at [73, 277] on link "Results" at bounding box center [92, 291] width 157 height 28
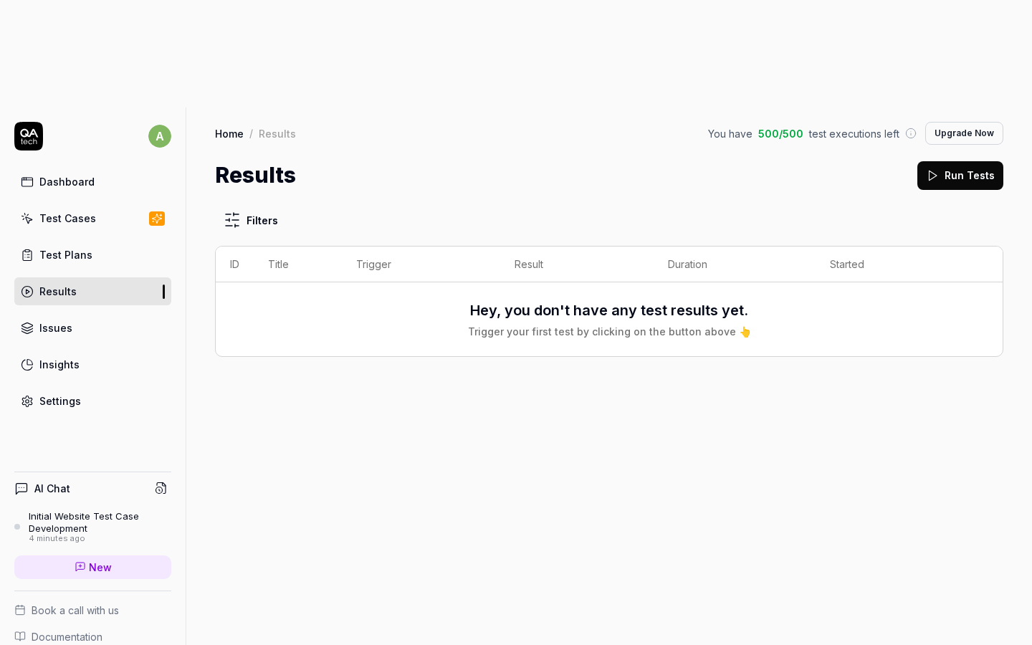
click at [87, 203] on div "Dashboard Test Cases Test Plans Results Issues Insights Settings" at bounding box center [92, 291] width 157 height 247
click at [70, 314] on link "Issues" at bounding box center [92, 328] width 157 height 28
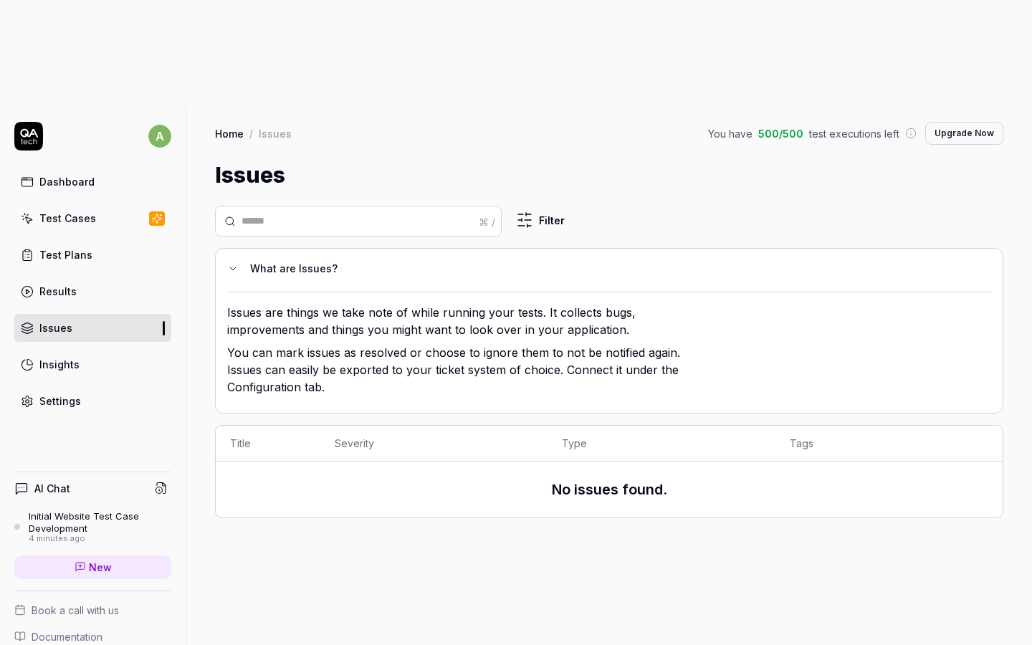
click at [66, 357] on div "Insights" at bounding box center [59, 364] width 40 height 15
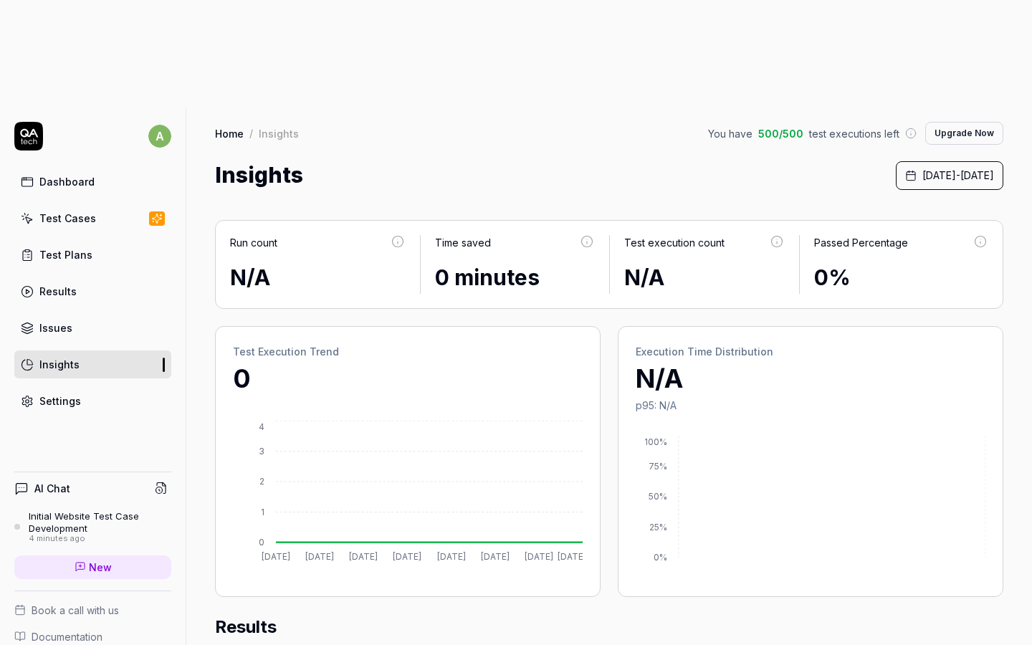
click at [72, 393] on div "Settings" at bounding box center [60, 400] width 42 height 15
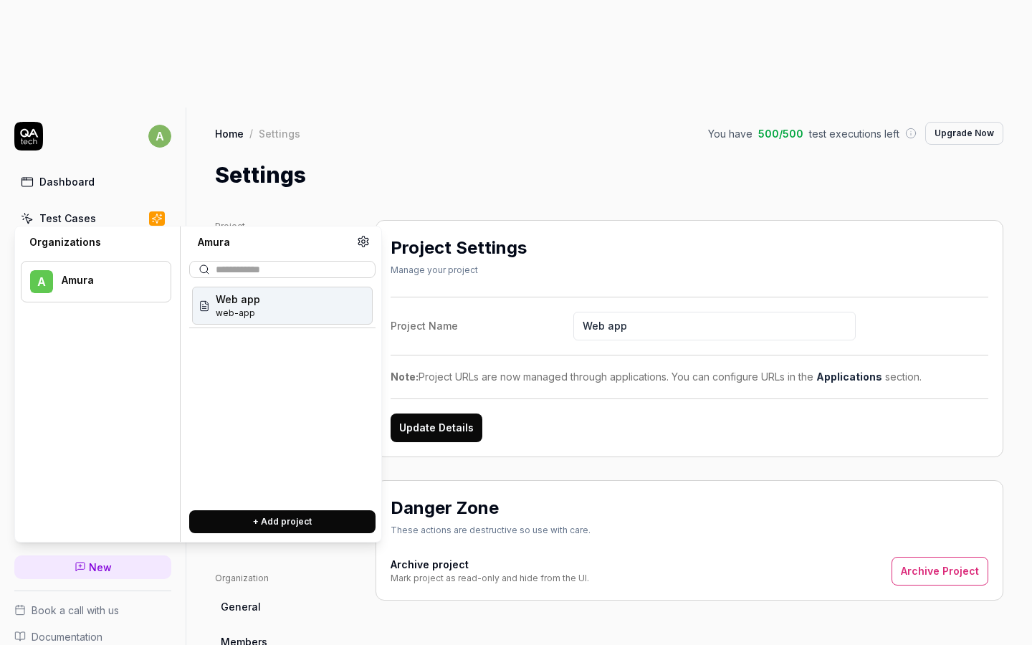
click at [278, 310] on div "Web app web-app" at bounding box center [282, 306] width 181 height 38
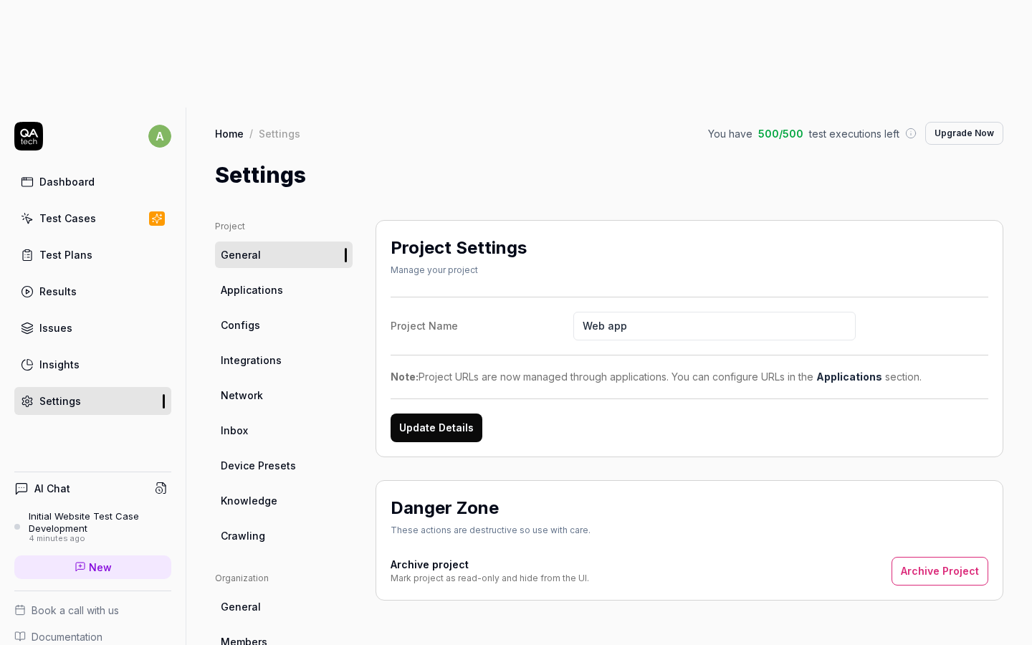
click at [474, 484] on div "Danger Zone These actions are destructive so use with care. Archive project Mar…" at bounding box center [689, 540] width 628 height 120
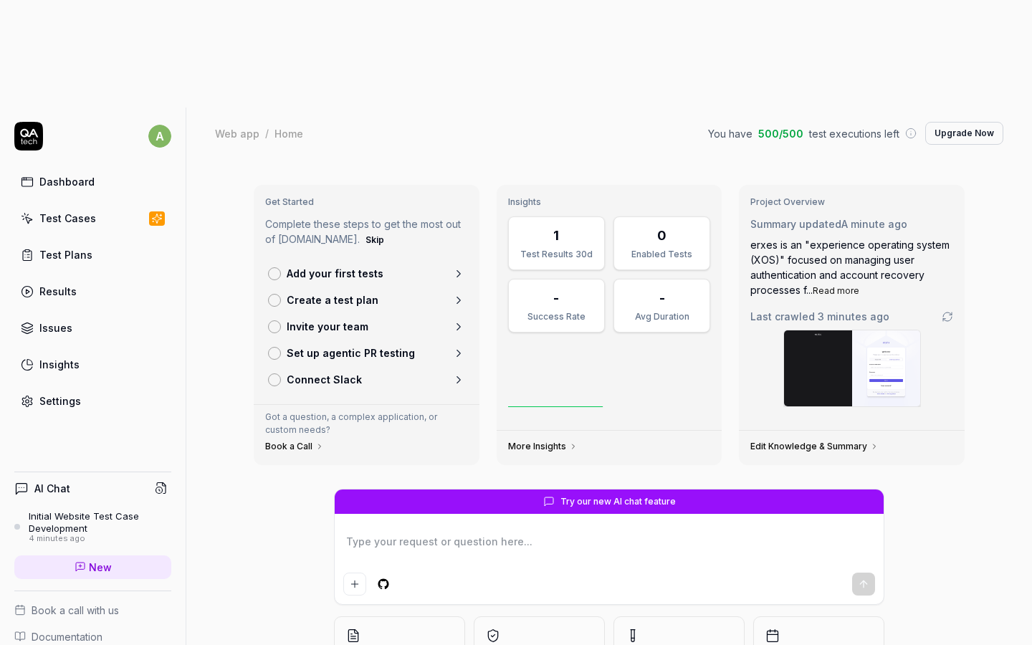
click at [87, 510] on div "Initial Website Test Case Development" at bounding box center [100, 522] width 143 height 24
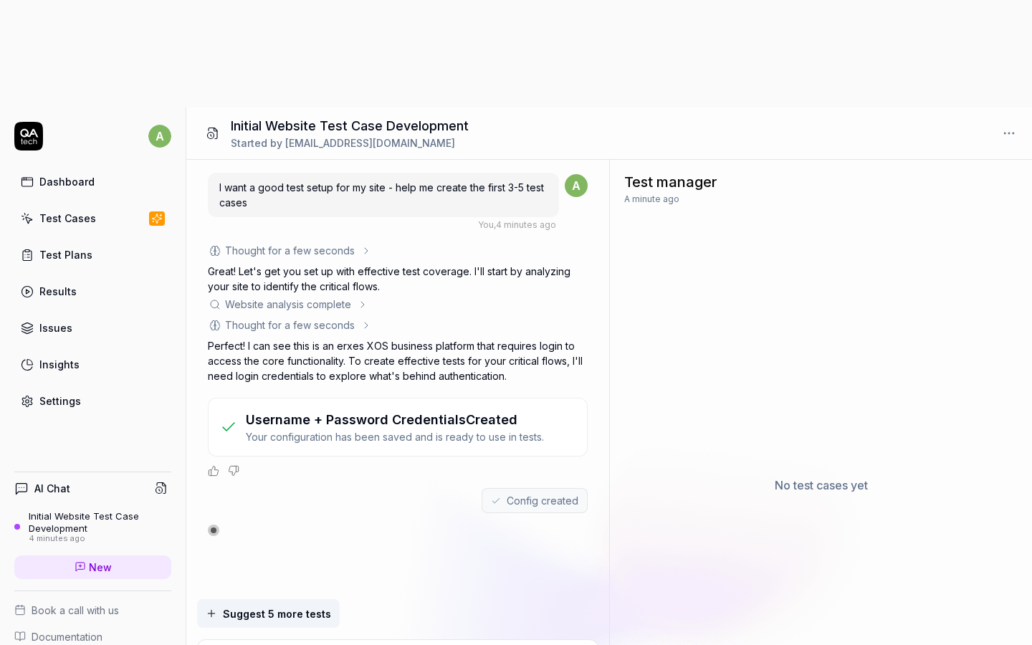
click at [476, 488] on div "Config created" at bounding box center [398, 500] width 380 height 25
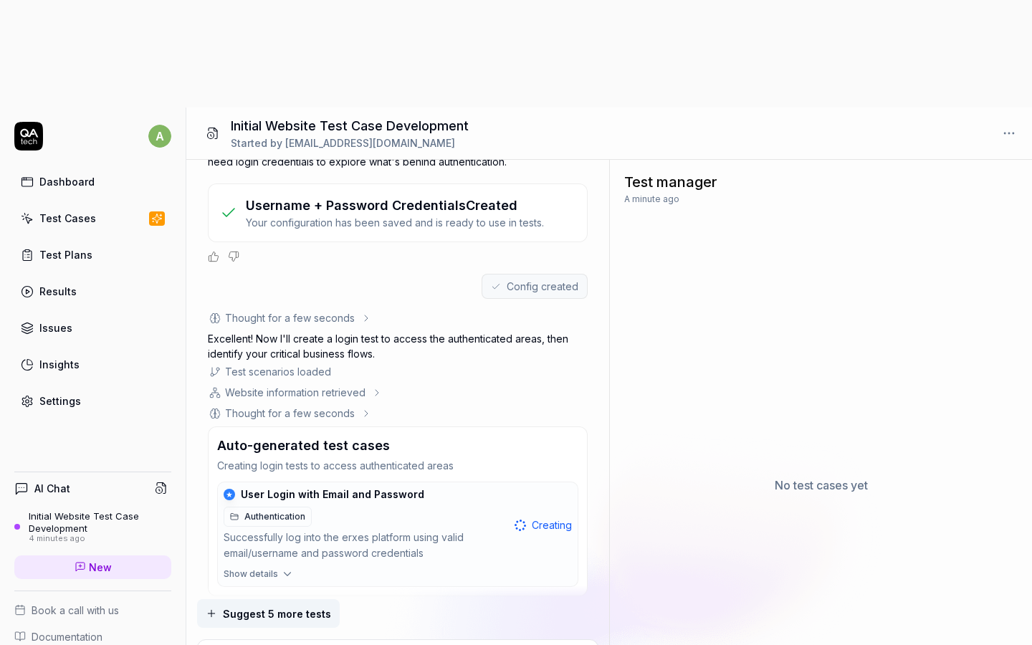
scroll to position [246, 0]
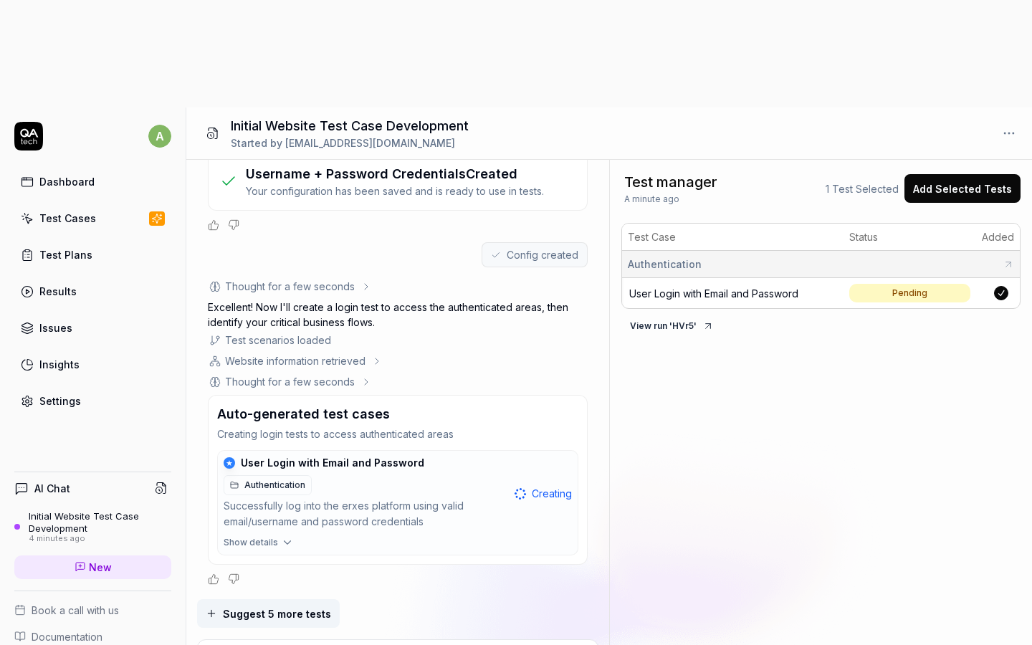
click at [1006, 262] on icon at bounding box center [1008, 264] width 5 height 5
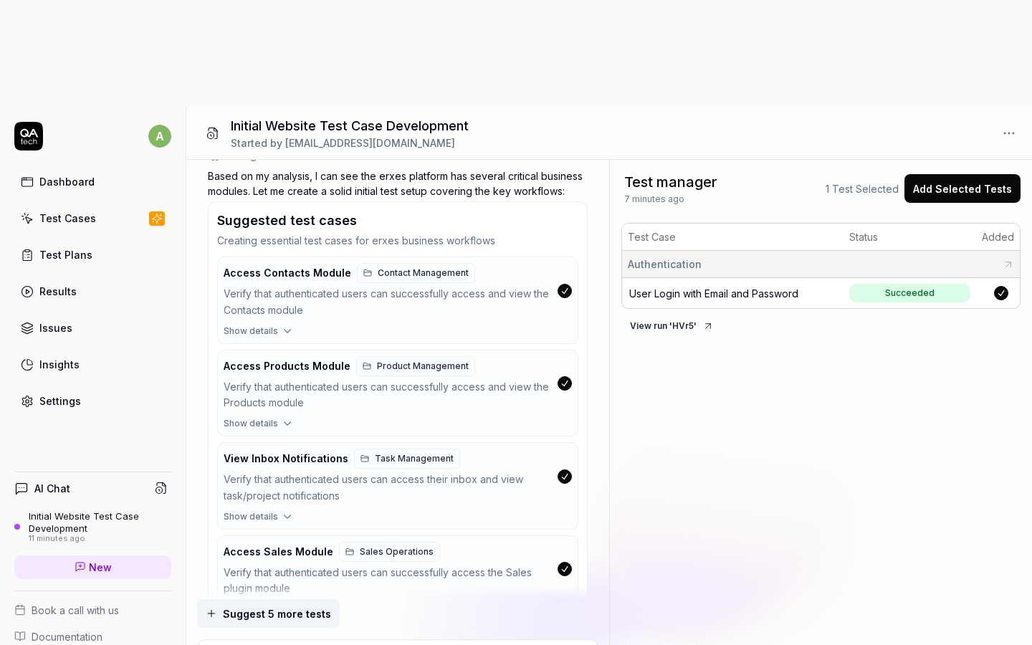
scroll to position [1143, 0]
click at [287, 324] on icon "button" at bounding box center [287, 330] width 13 height 13
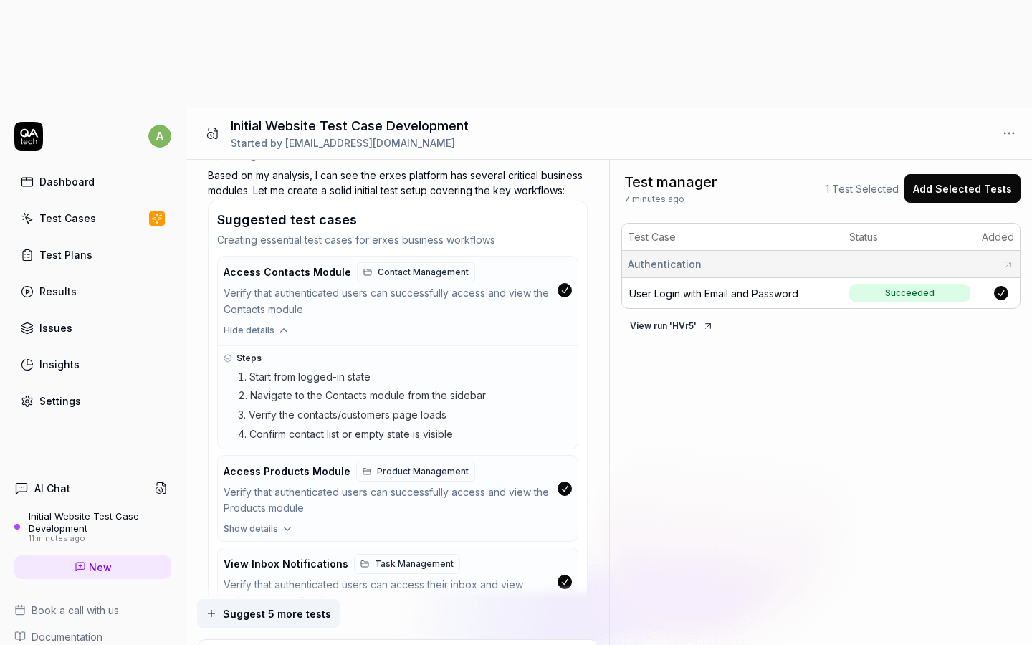
click at [278, 324] on icon "button" at bounding box center [283, 330] width 13 height 13
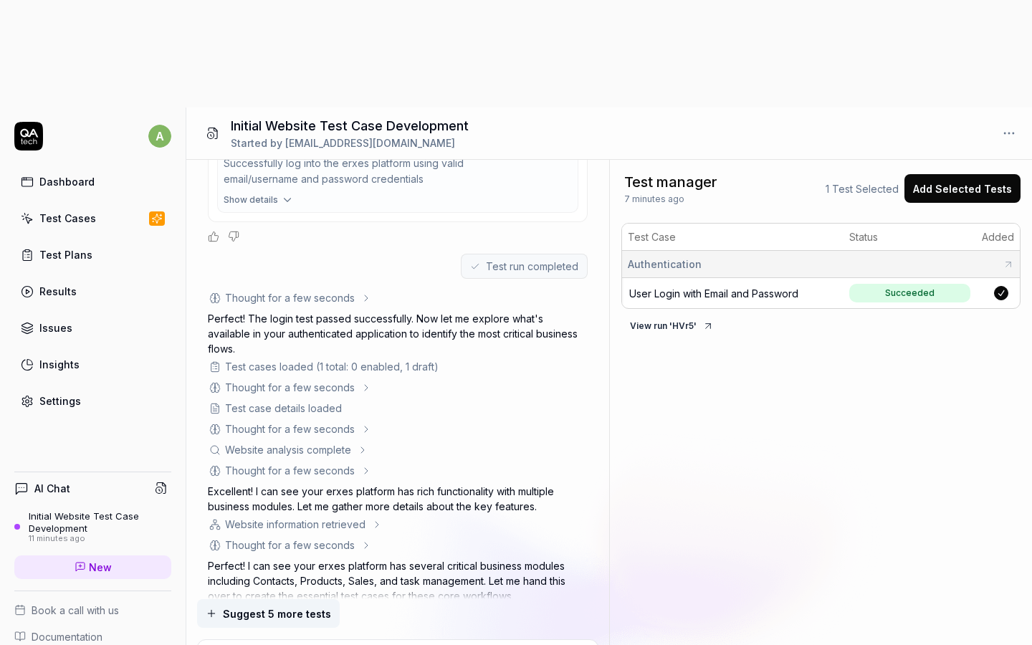
scroll to position [643, 0]
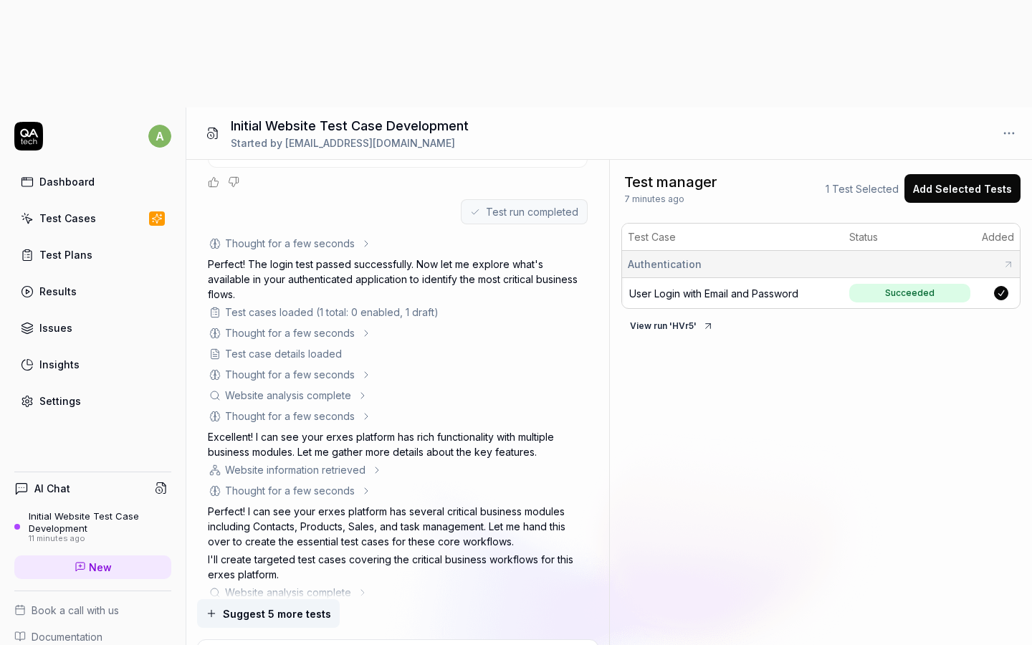
click at [353, 325] on div "Thought for a few seconds" at bounding box center [290, 332] width 164 height 15
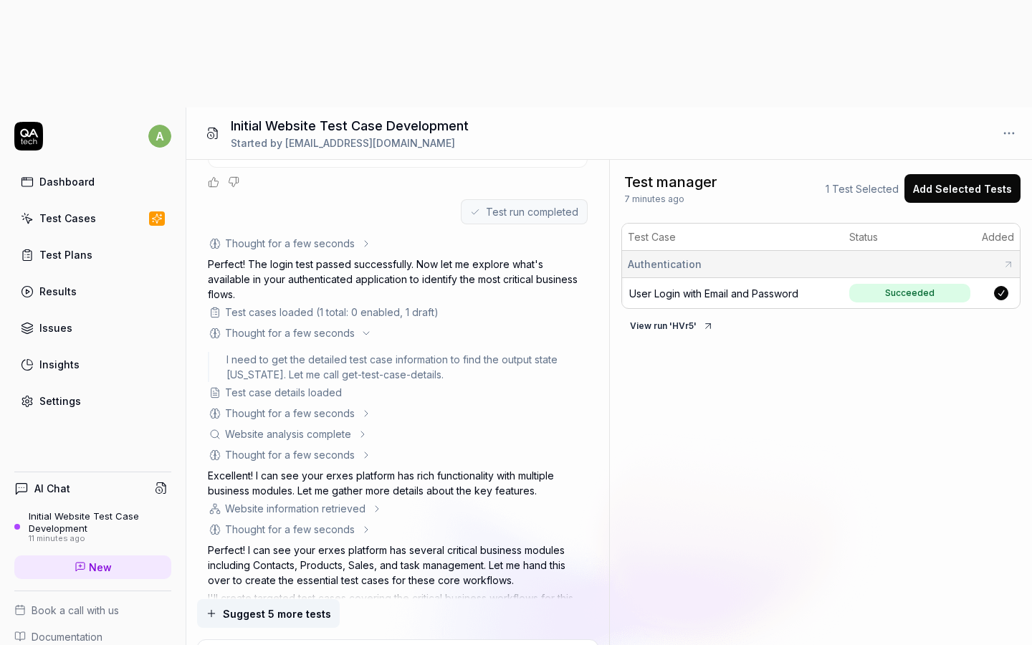
click at [355, 406] on div "Thought for a few seconds" at bounding box center [290, 413] width 164 height 15
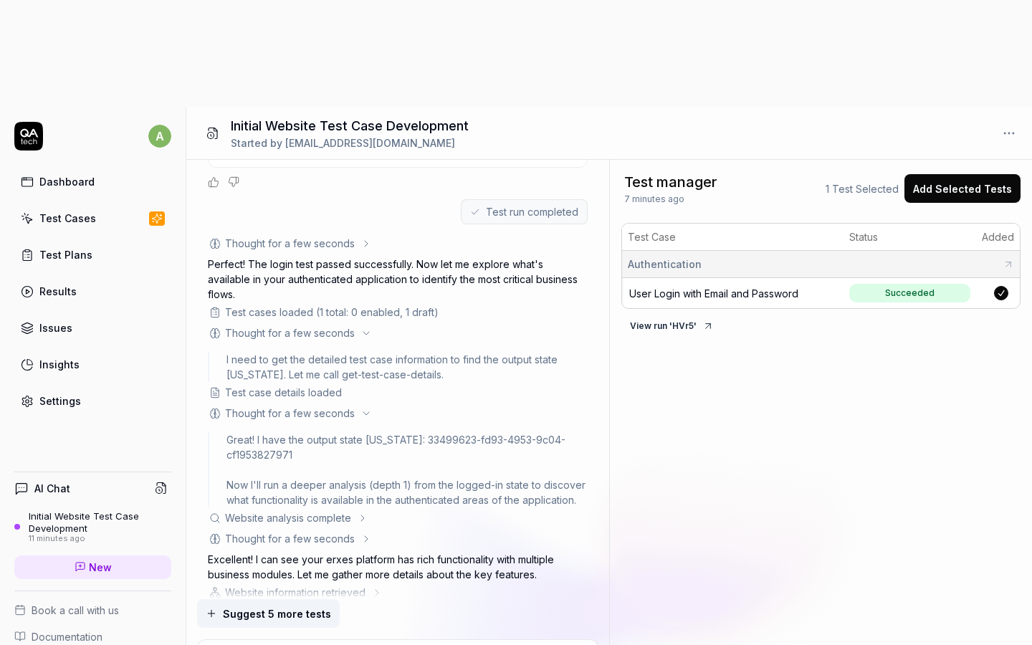
click at [359, 432] on div "Great! I have the output state [US_STATE]: 33499623-fd93-4953-9c04-cf1953827971…" at bounding box center [406, 469] width 361 height 75
click at [354, 432] on div "Great! I have the output state [US_STATE]: 33499623-fd93-4953-9c04-cf1953827971…" at bounding box center [406, 469] width 361 height 75
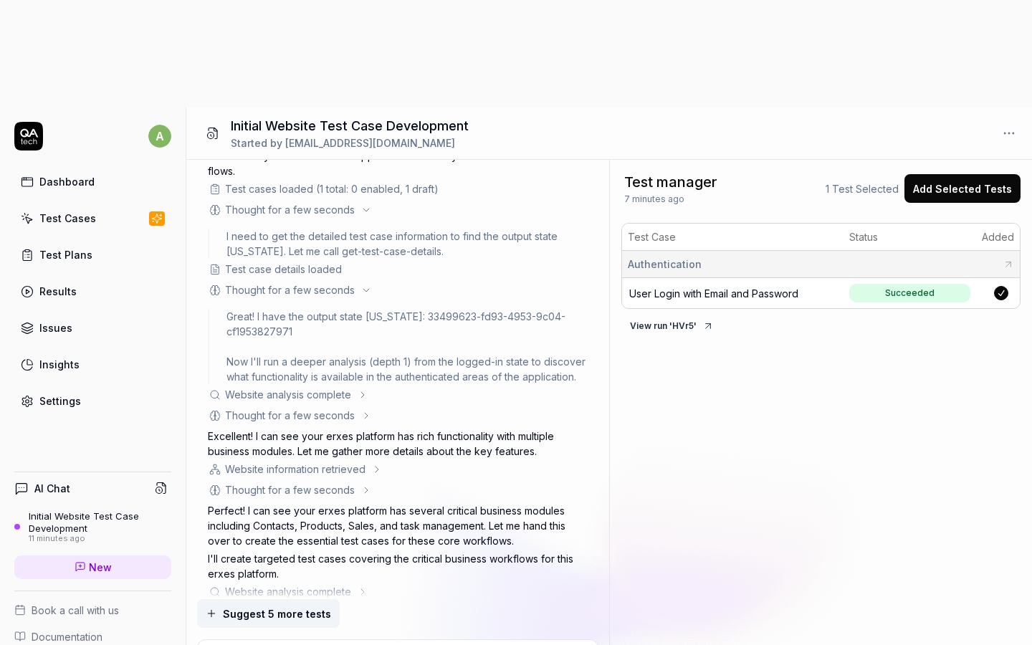
scroll to position [799, 0]
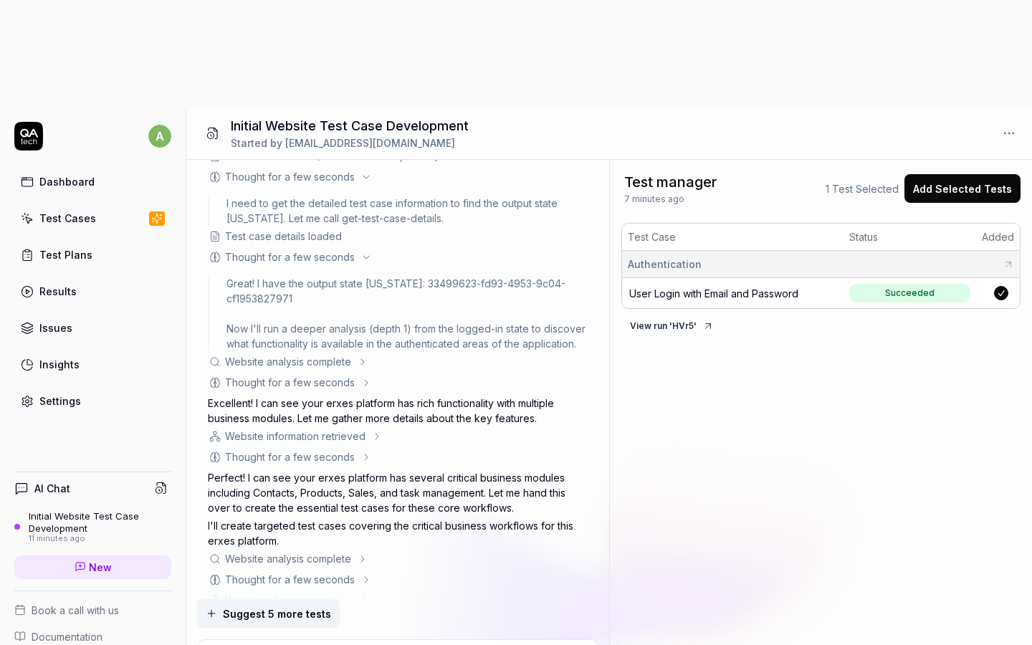
click at [370, 428] on div "Website information retrieved" at bounding box center [398, 435] width 380 height 15
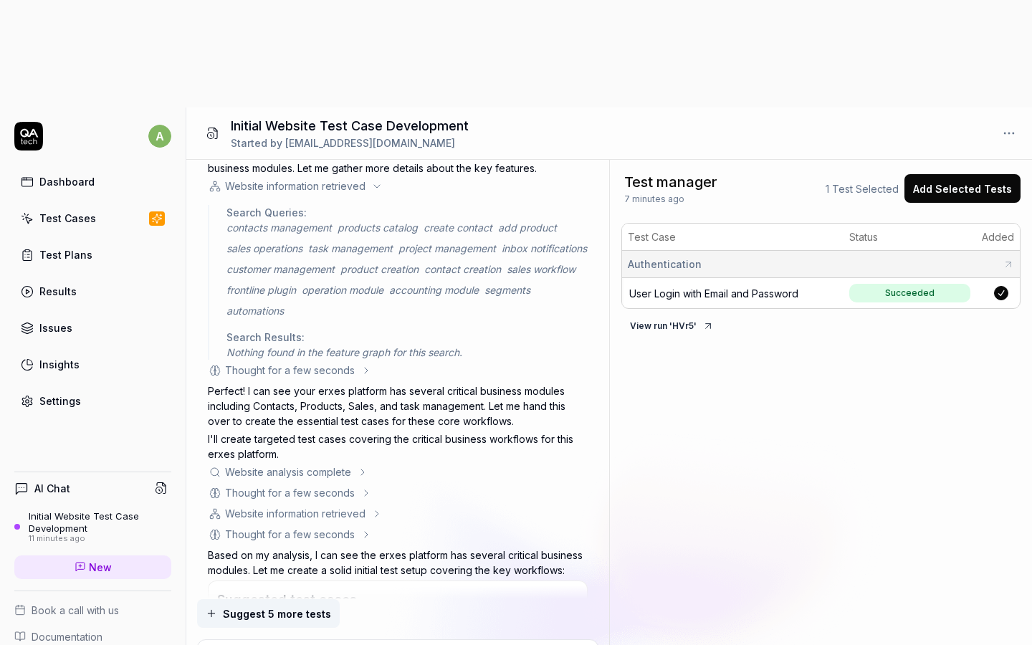
scroll to position [1057, 0]
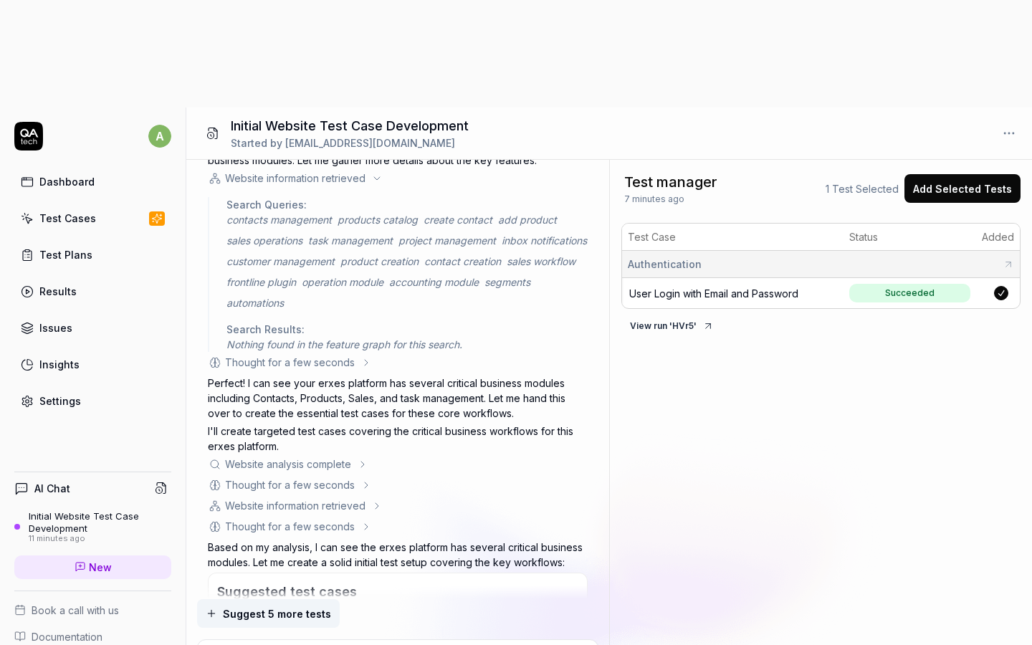
click at [358, 459] on icon at bounding box center [362, 464] width 11 height 11
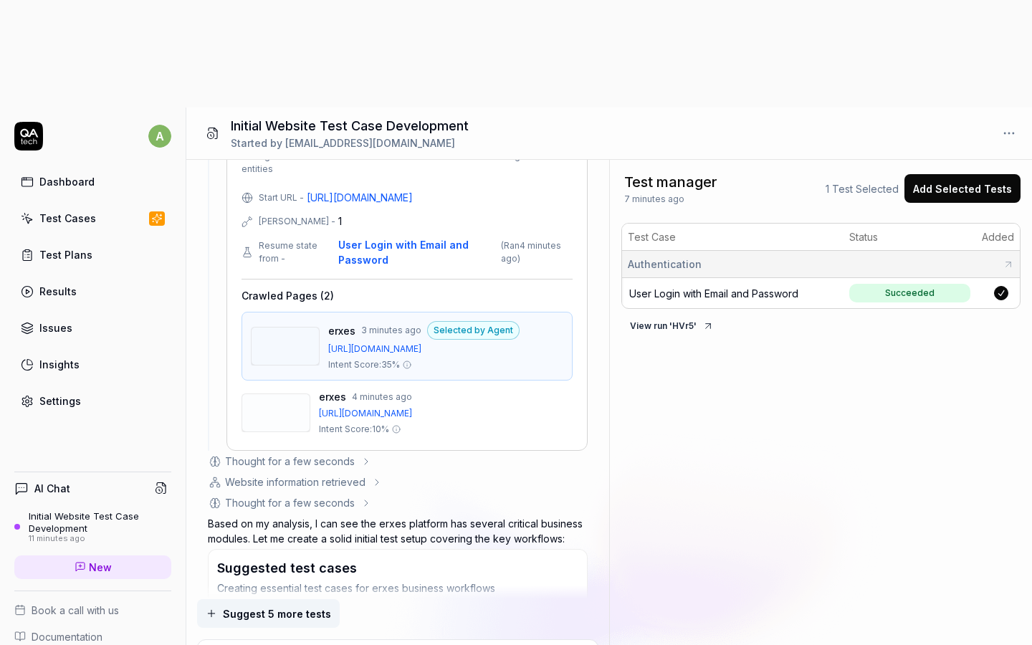
scroll to position [1437, 0]
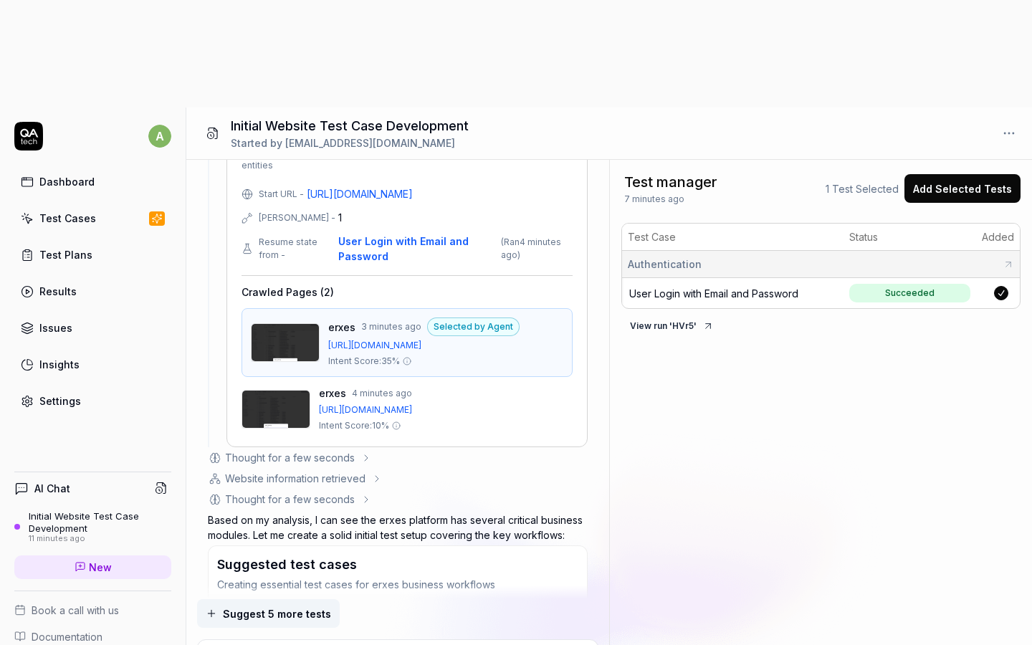
click at [282, 324] on img at bounding box center [285, 342] width 67 height 37
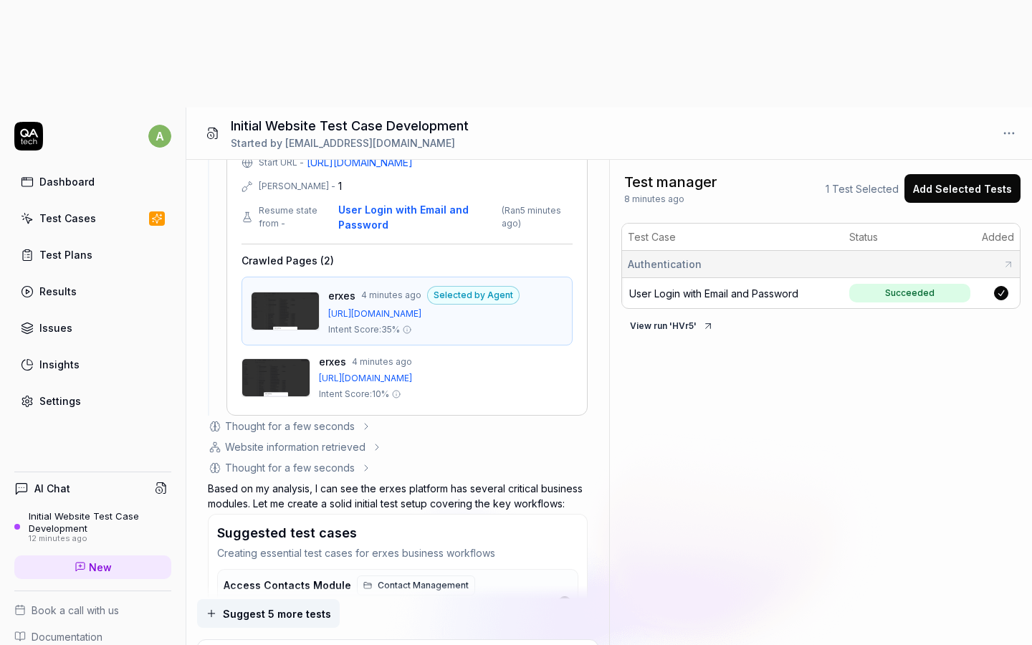
scroll to position [1474, 0]
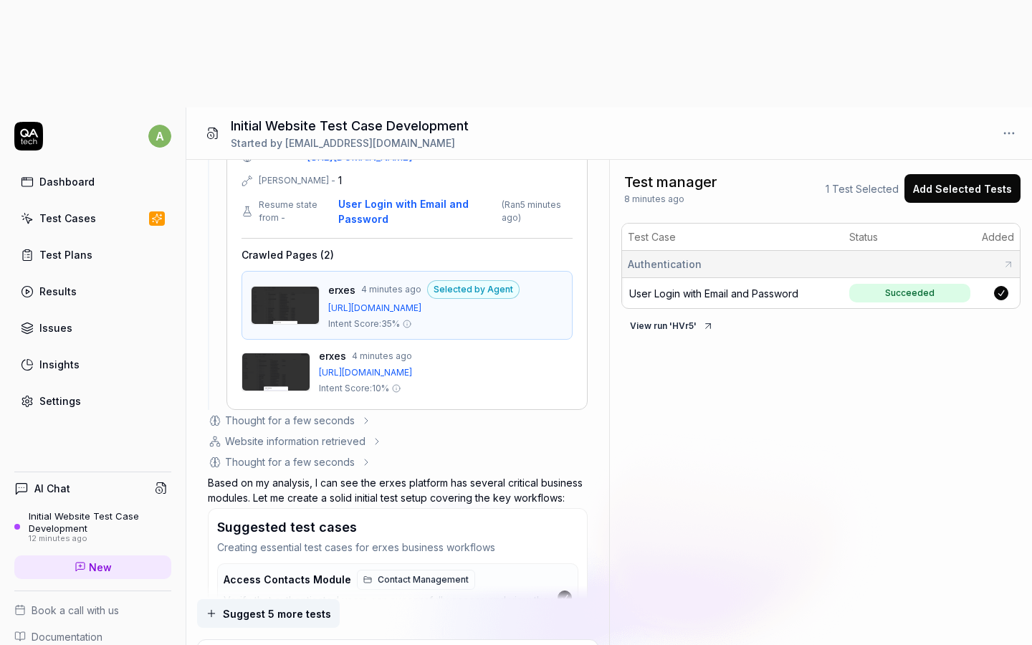
click at [355, 413] on div "Thought for a few seconds" at bounding box center [290, 420] width 164 height 15
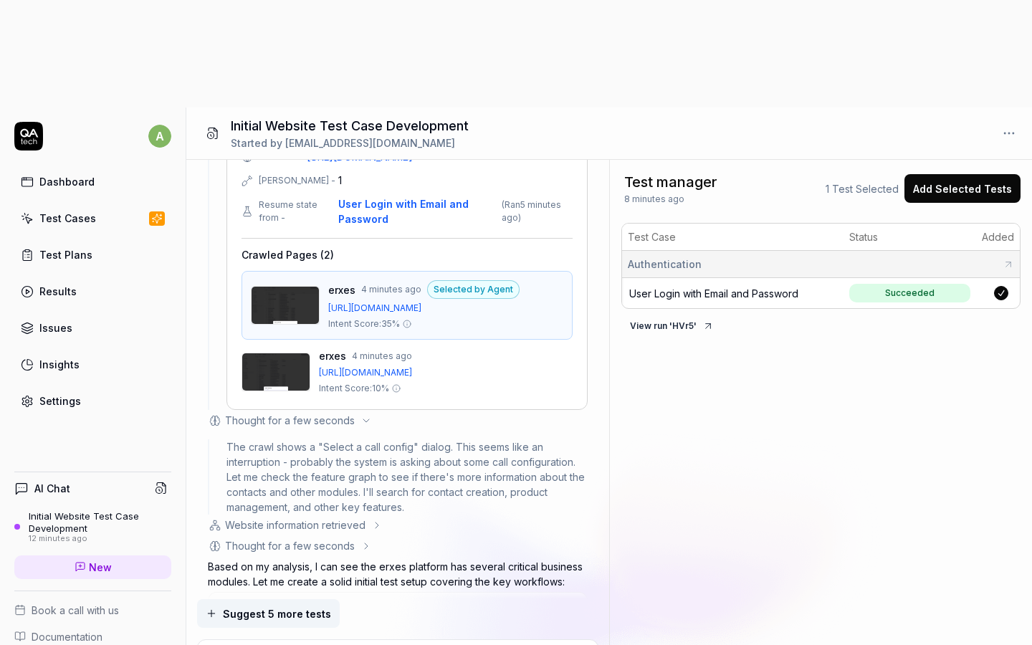
scroll to position [1506, 0]
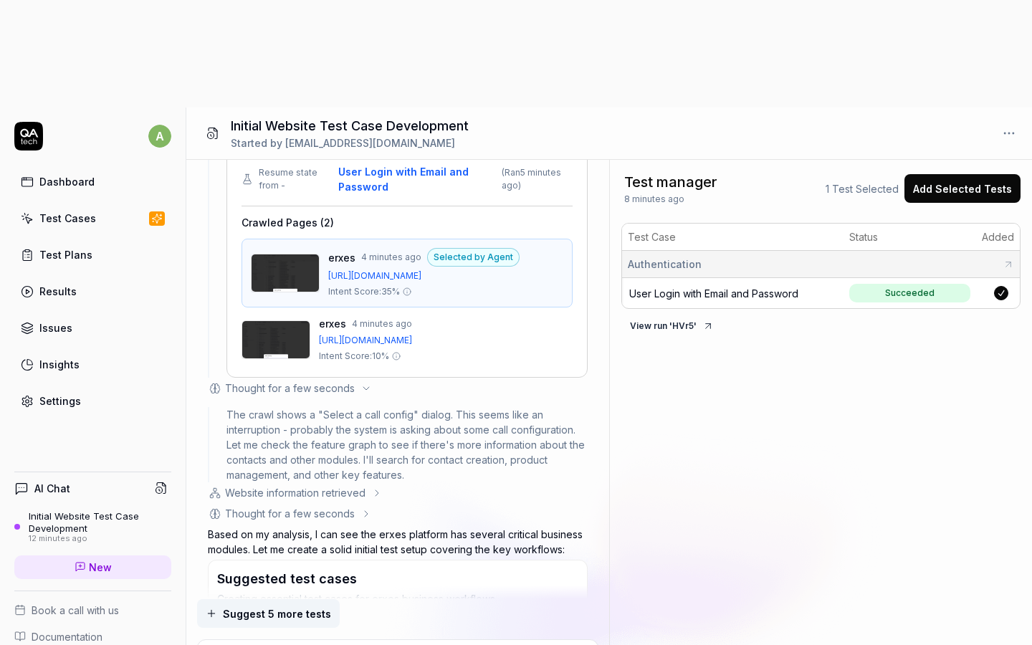
click at [365, 485] on div "Website information retrieved" at bounding box center [398, 492] width 380 height 15
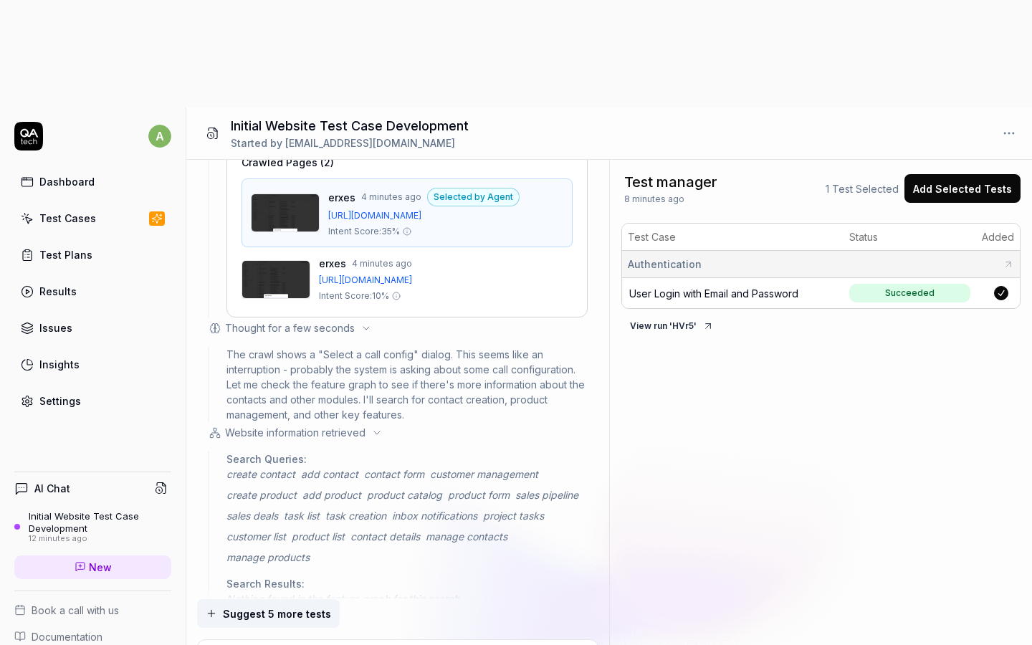
scroll to position [1659, 0]
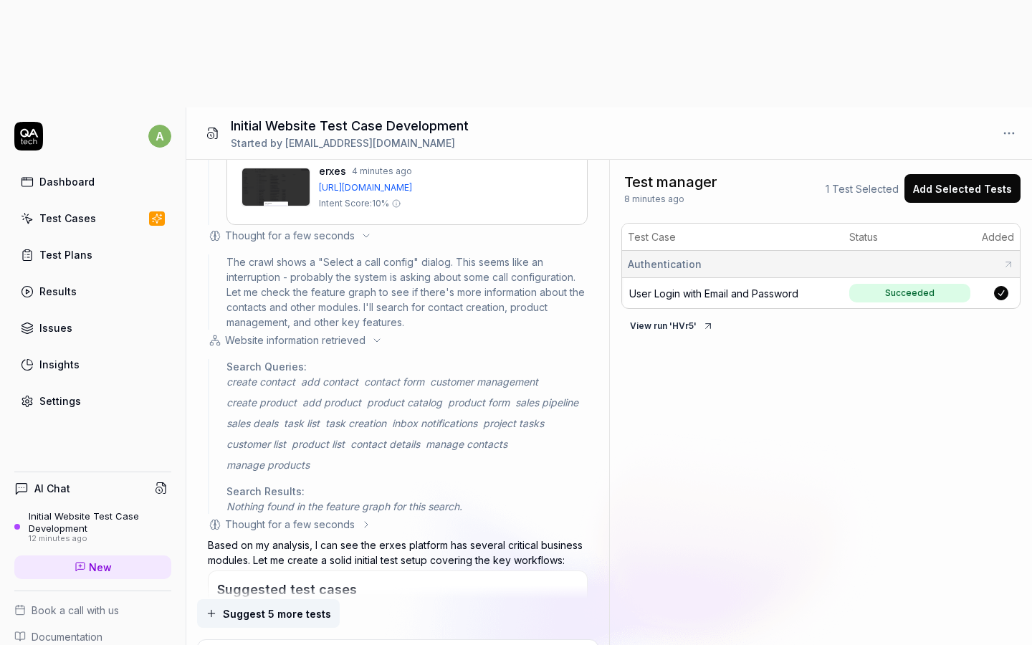
click at [353, 517] on div "Thought for a few seconds" at bounding box center [290, 524] width 164 height 15
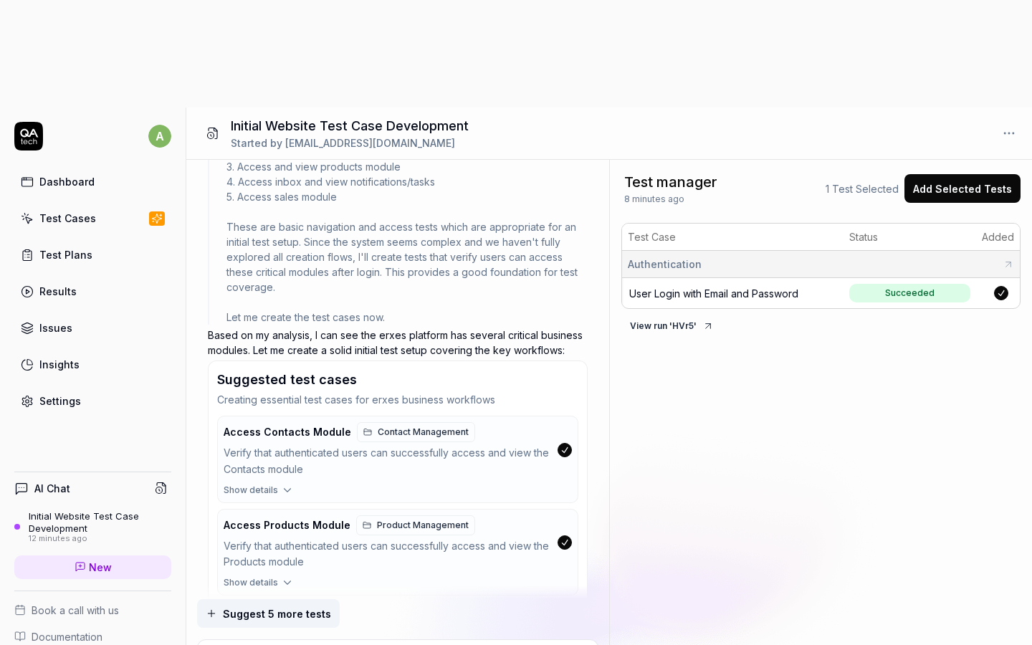
scroll to position [2167, 0]
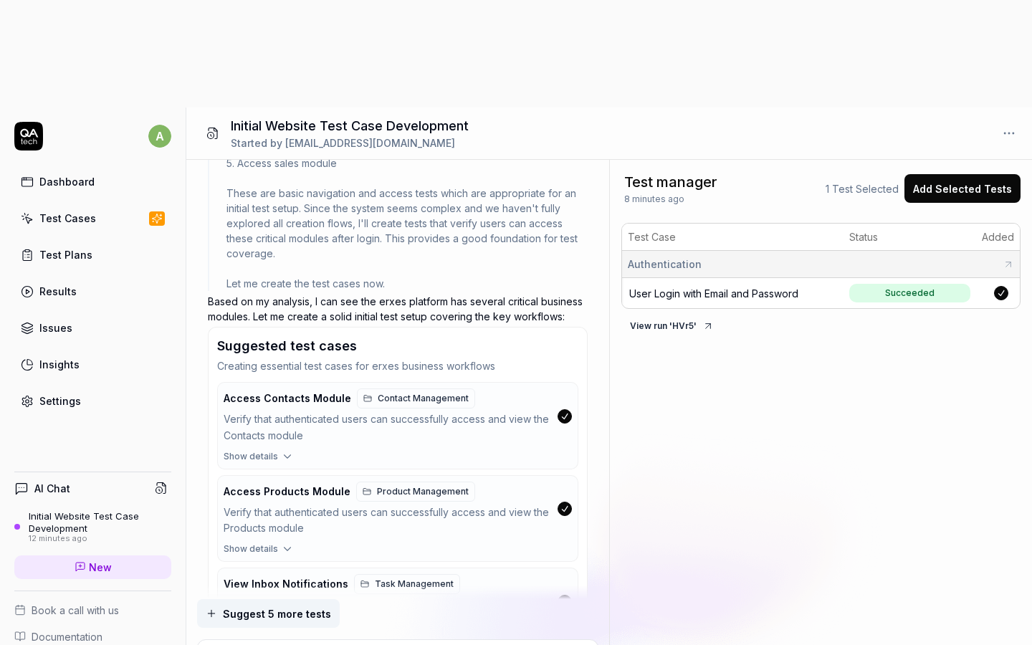
click at [286, 450] on icon "button" at bounding box center [287, 456] width 13 height 13
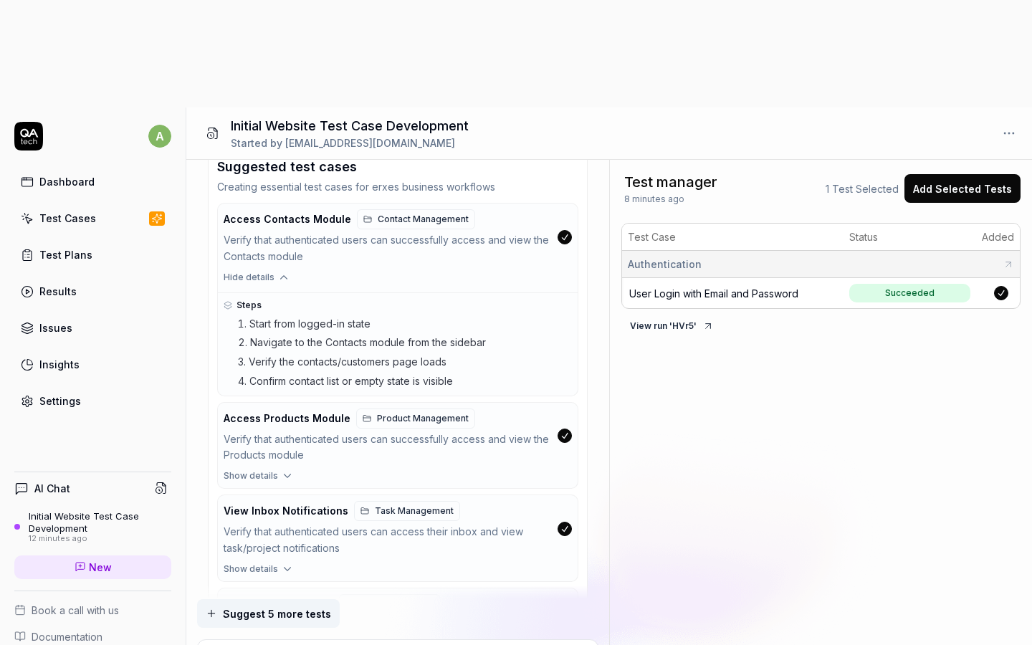
scroll to position [2405, 0]
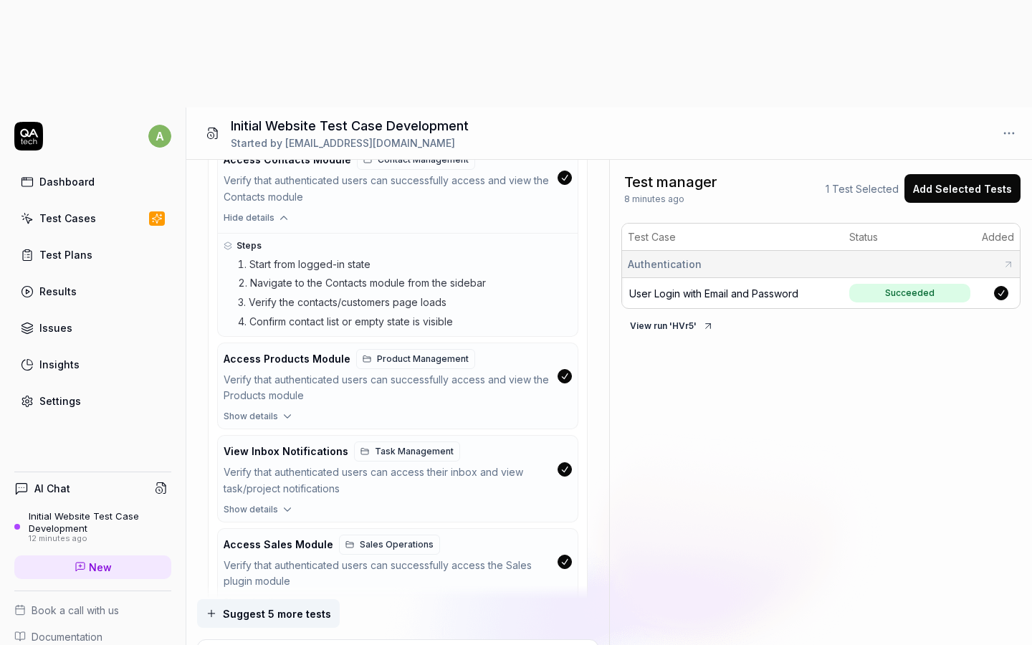
click at [283, 410] on icon "button" at bounding box center [287, 416] width 13 height 13
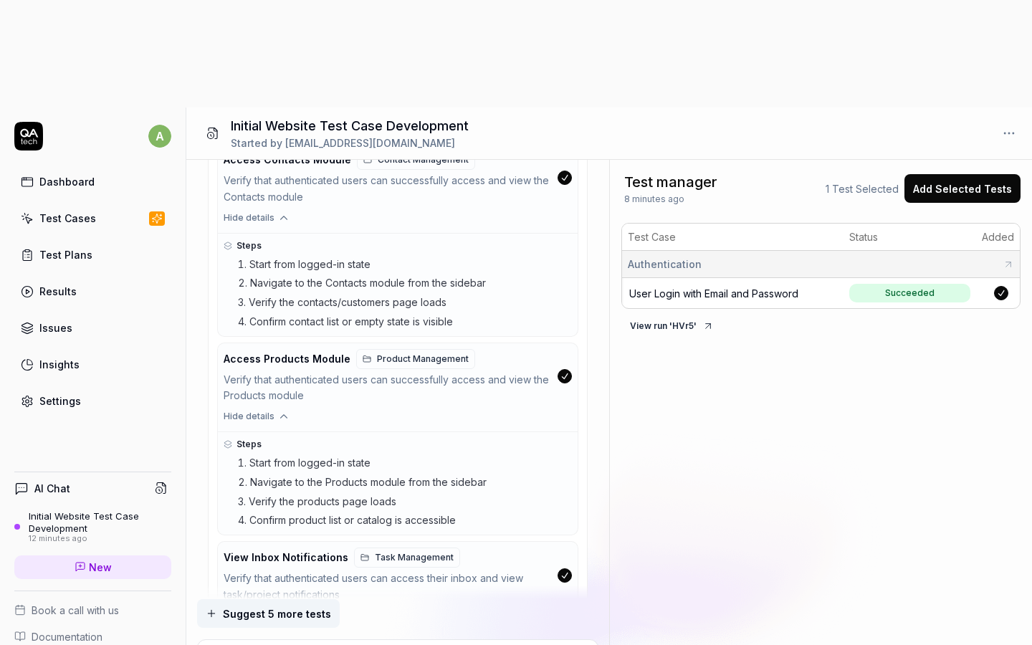
scroll to position [2555, 0]
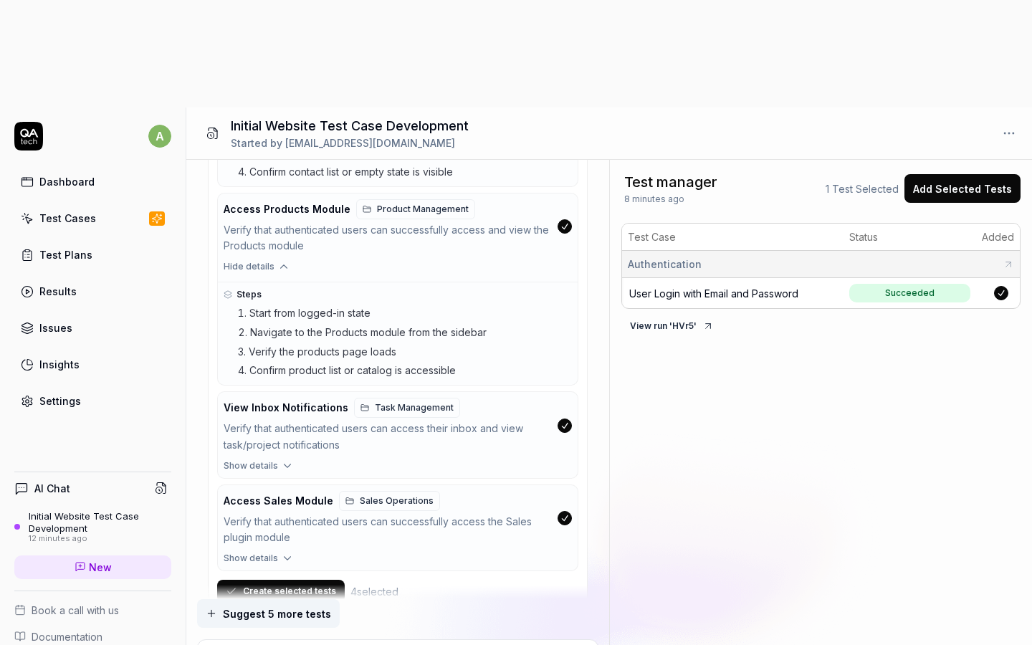
click at [287, 459] on icon "button" at bounding box center [287, 465] width 13 height 13
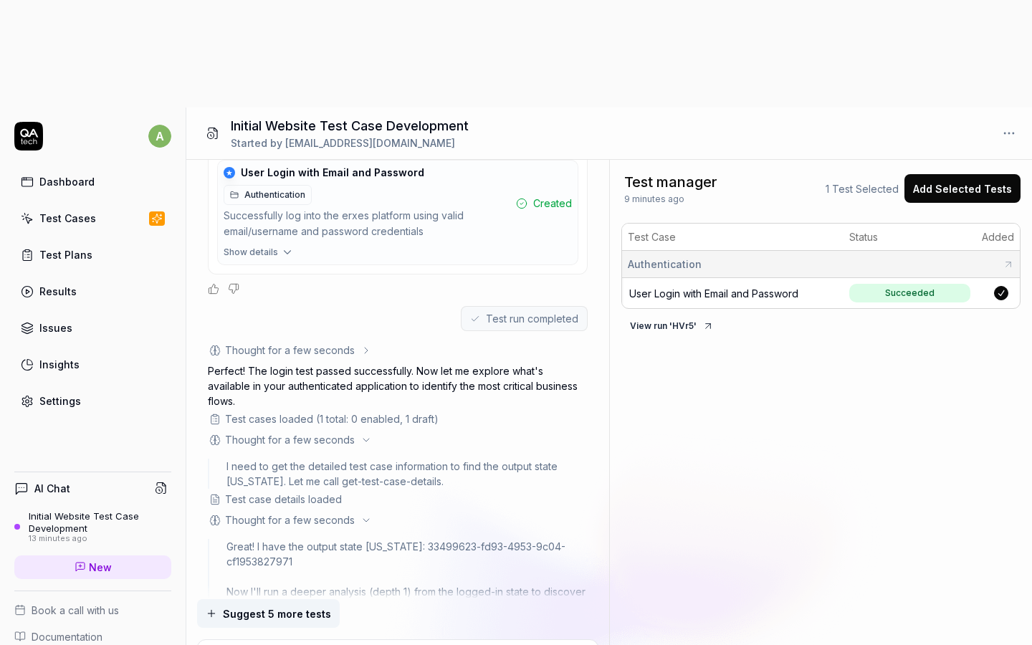
scroll to position [480, 0]
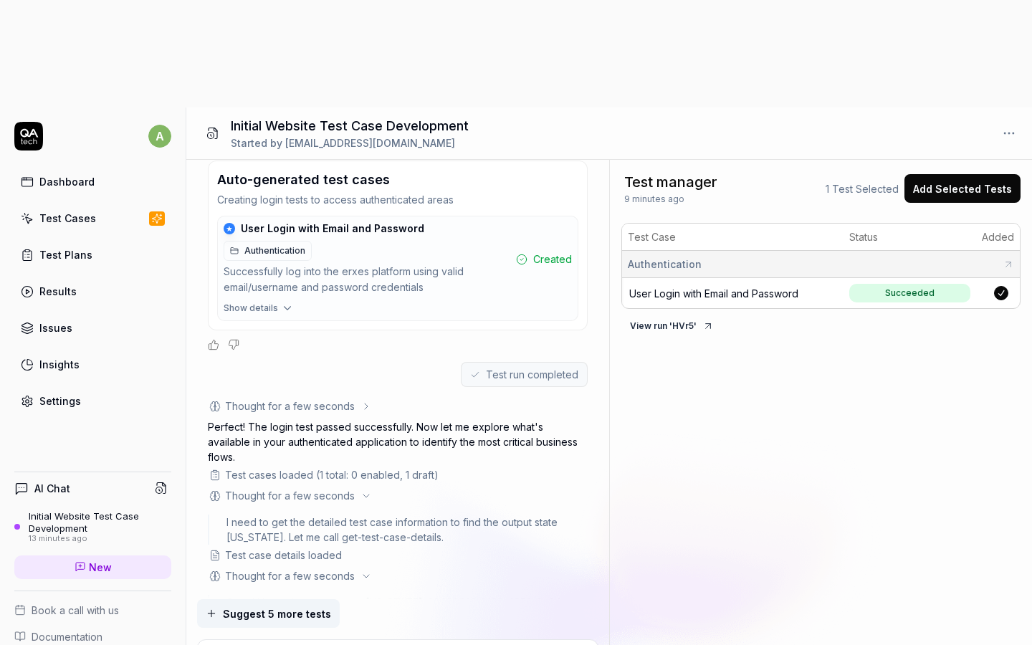
click at [881, 339] on div "Test manager 9 minutes ago 1 Test Selected Add Selected Tests Test Case Status …" at bounding box center [821, 456] width 422 height 593
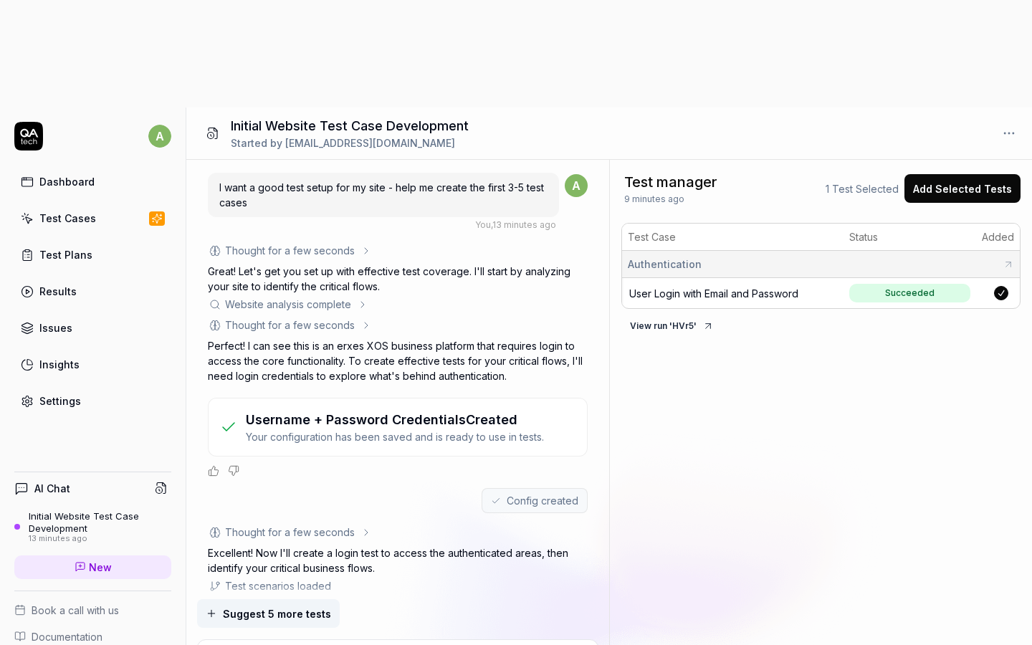
scroll to position [2, 0]
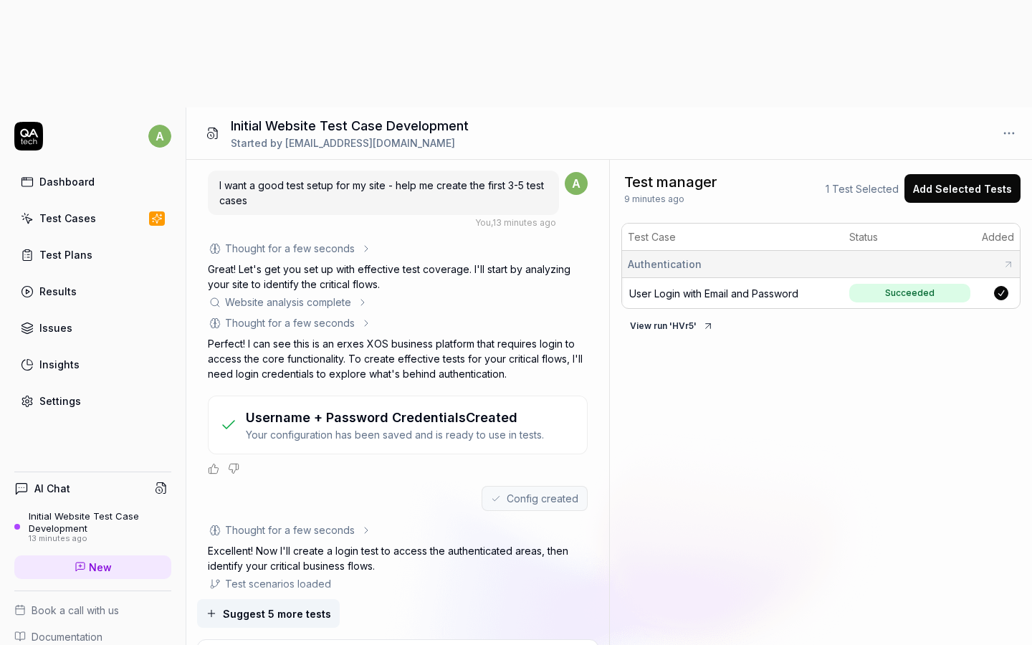
click at [217, 128] on icon at bounding box center [213, 133] width 9 height 11
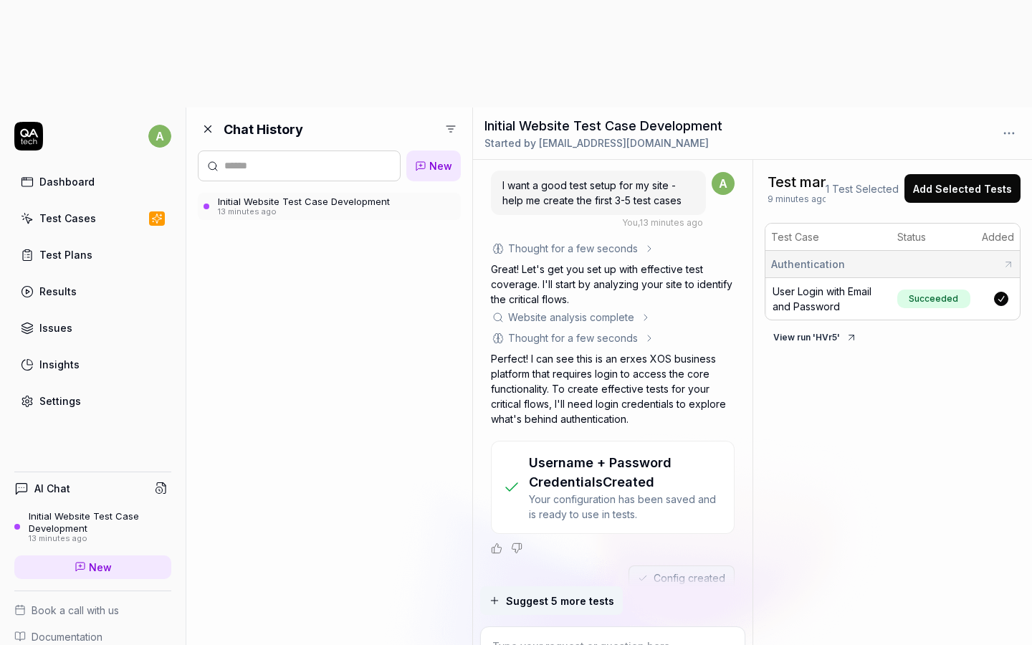
click at [455, 21] on html "a Dashboard Test Cases Test Plans Results Issues Insights Settings AI Chat Init…" at bounding box center [516, 376] width 1032 height 752
click at [359, 153] on html "a Dashboard Test Cases Test Plans Results Issues Insights Settings AI Chat Init…" at bounding box center [516, 376] width 1032 height 752
click at [297, 196] on div "Initial Website Test Case Development" at bounding box center [304, 201] width 172 height 11
click at [362, 176] on div "Chat History New Initial Website Test Case Development 13 minutes ago" at bounding box center [329, 429] width 286 height 645
click at [208, 123] on icon at bounding box center [207, 129] width 13 height 13
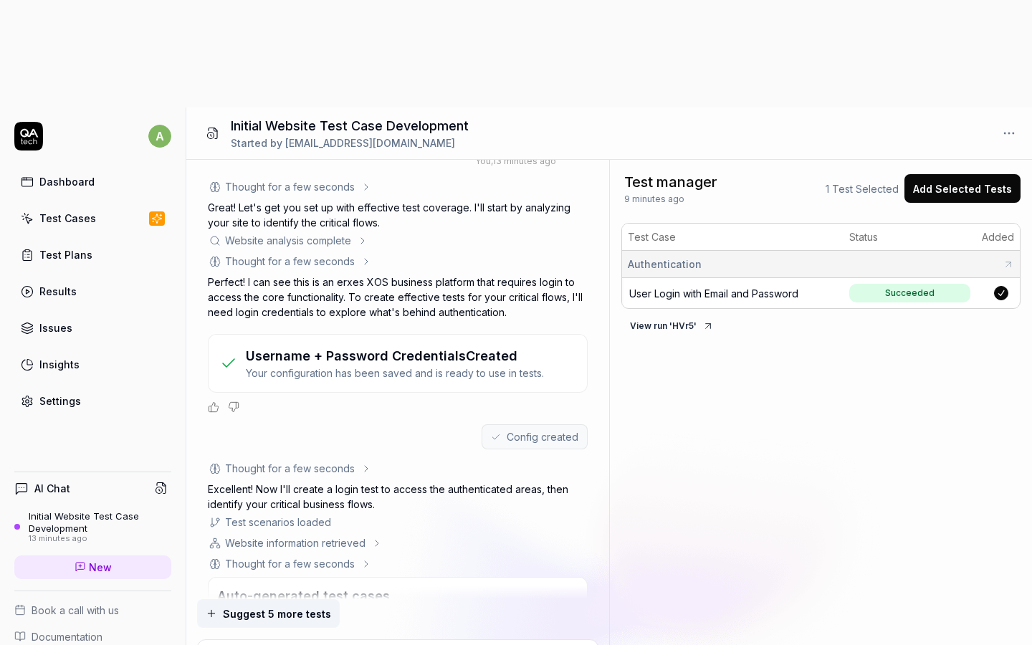
type textarea "*"
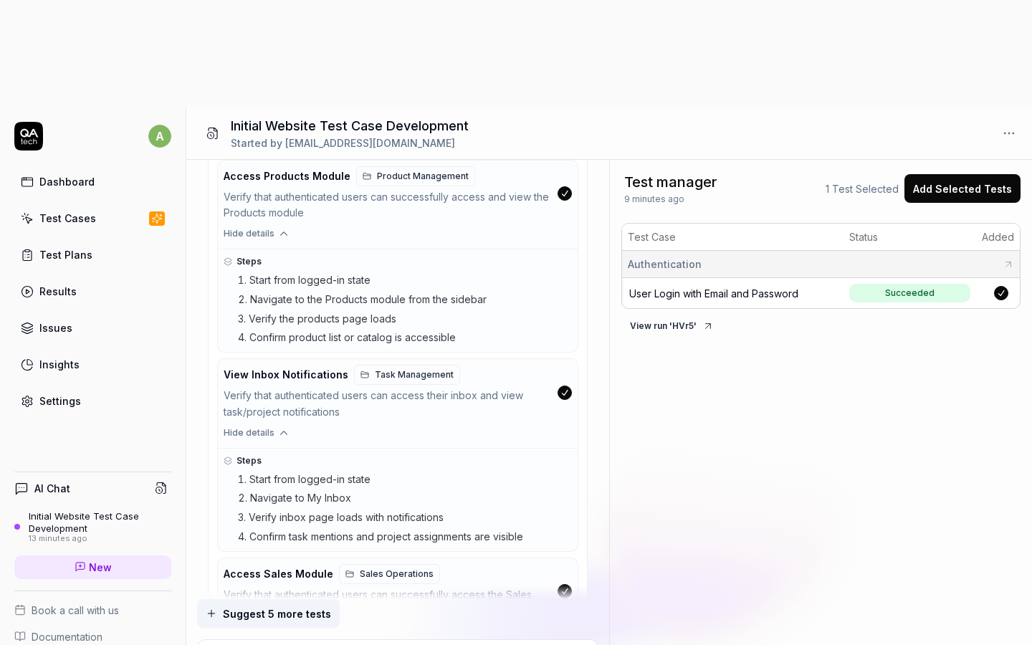
scroll to position [2661, 0]
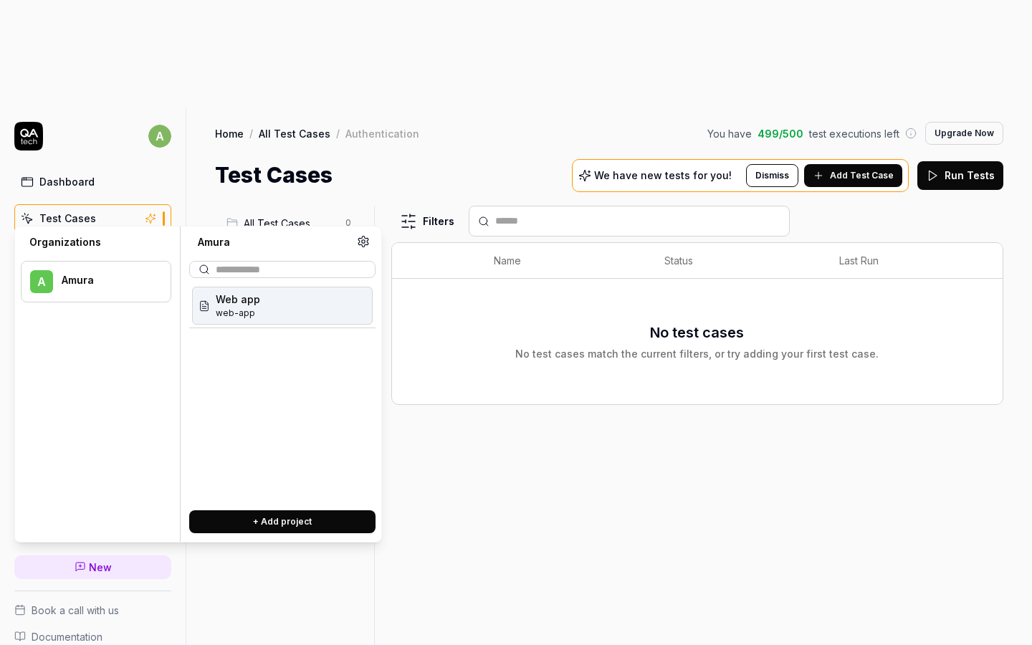
click at [466, 416] on div "Filters Name Status Last Run No test cases No test cases match the current filt…" at bounding box center [697, 479] width 612 height 547
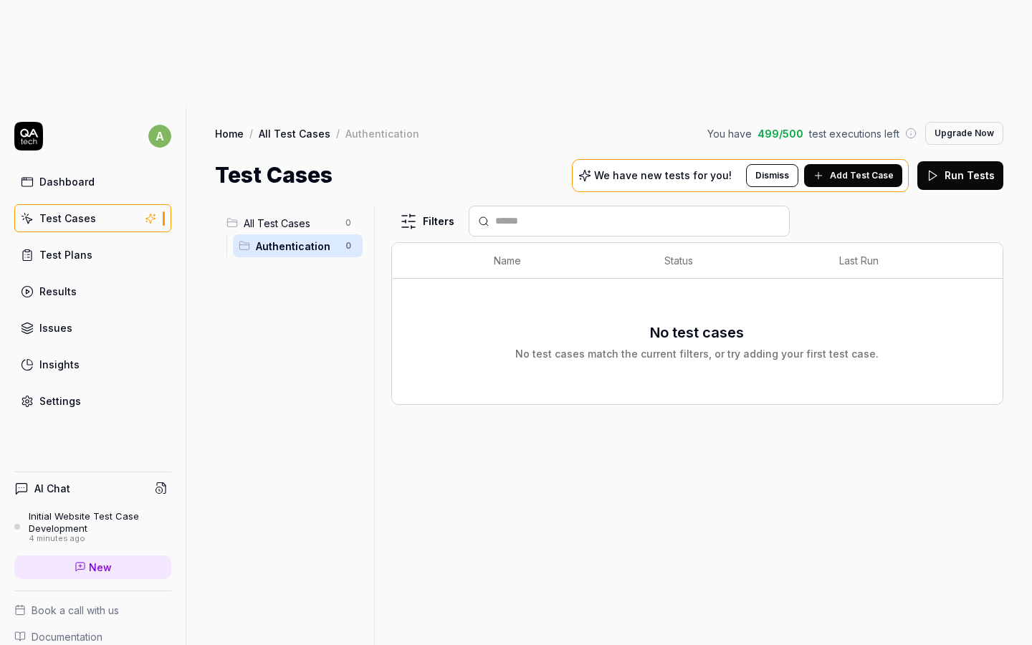
click at [110, 510] on div "Initial Website Test Case Development" at bounding box center [100, 522] width 143 height 24
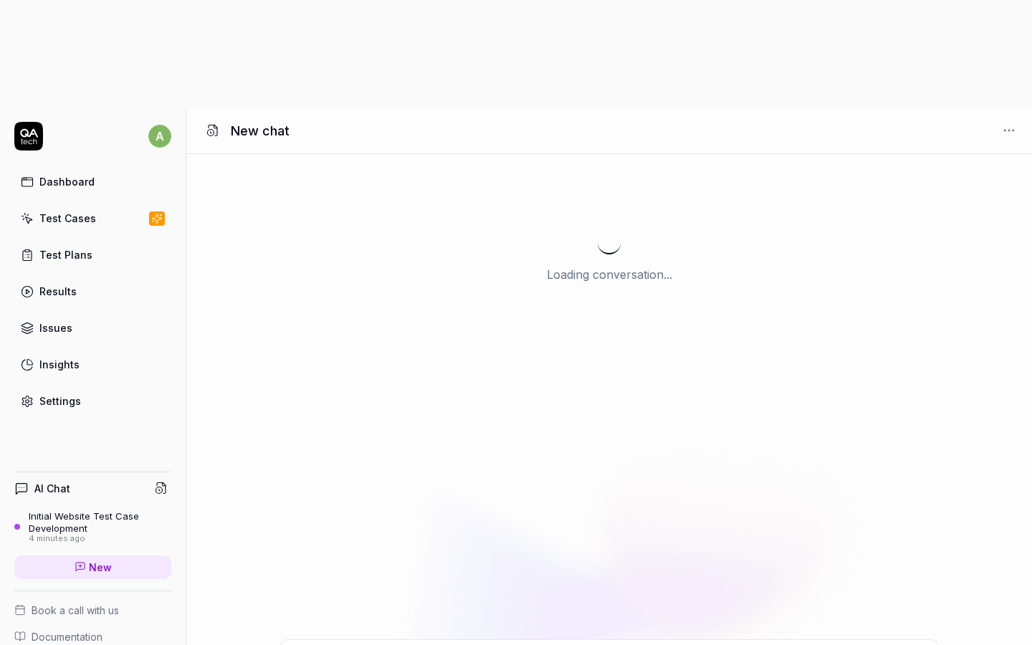
click at [54, 510] on div "Initial Website Test Case Development" at bounding box center [100, 522] width 143 height 24
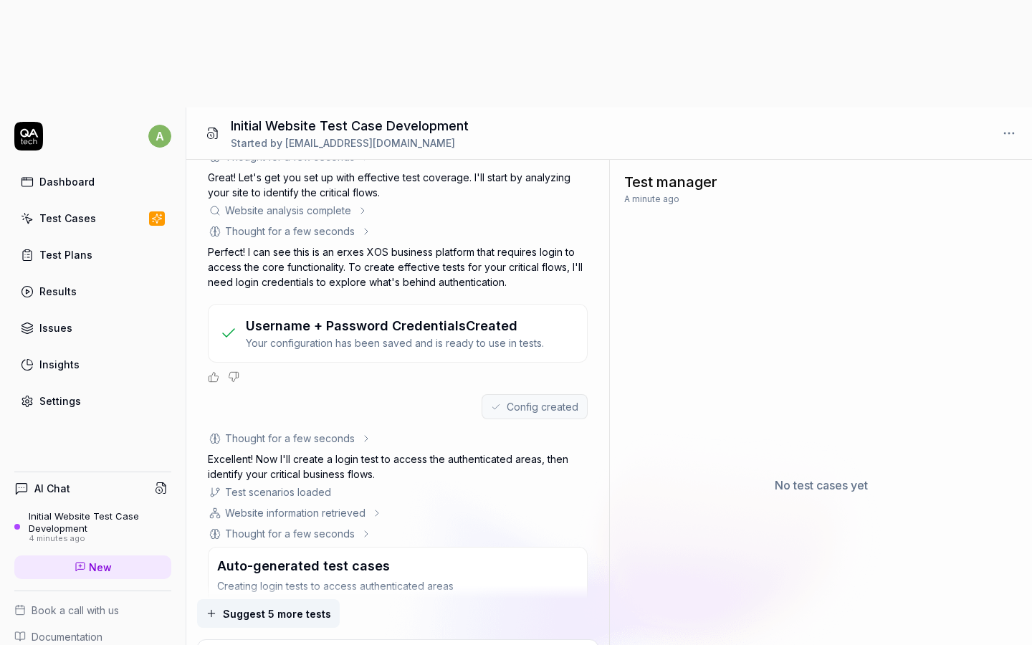
scroll to position [246, 0]
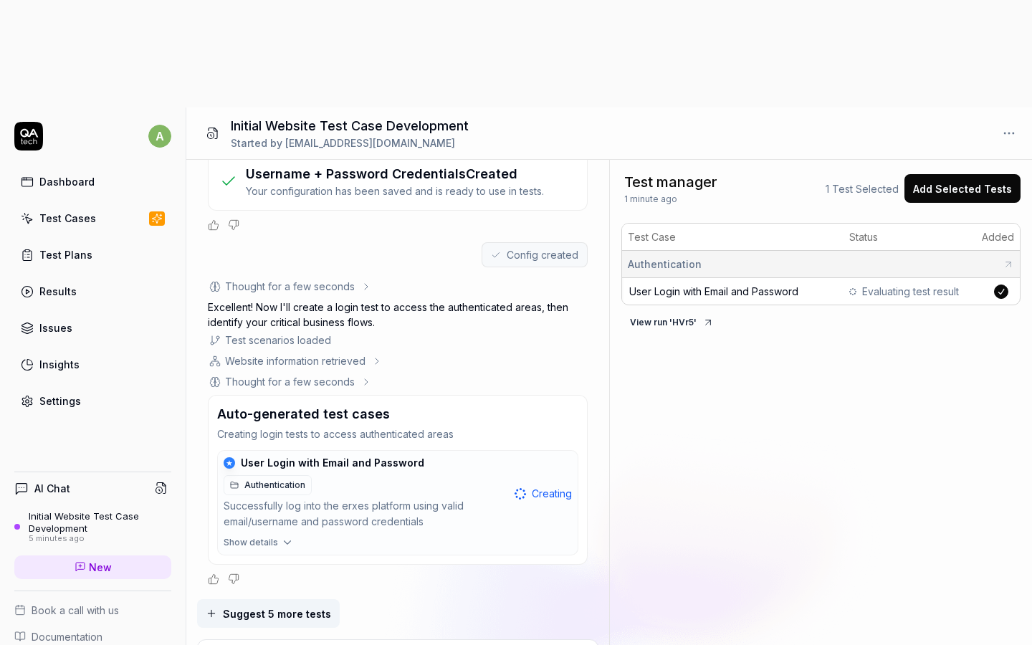
type textarea "*"
